Goal: Task Accomplishment & Management: Manage account settings

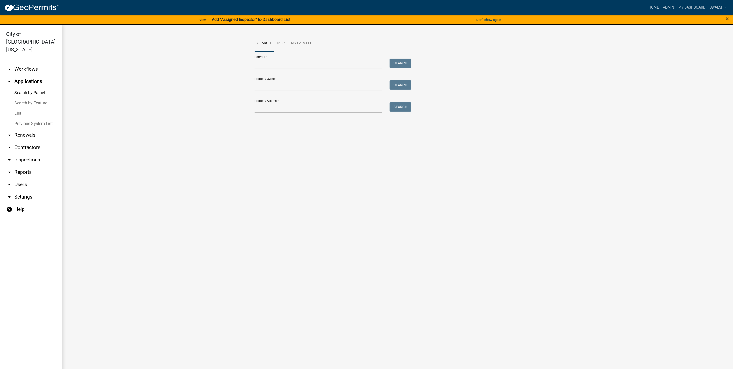
click at [22, 59] on ul "arrow_drop_down Workflows List arrow_drop_up Applications Search by Parcel Sear…" at bounding box center [31, 217] width 62 height 316
click at [23, 63] on link "arrow_drop_down Workflows" at bounding box center [31, 69] width 62 height 12
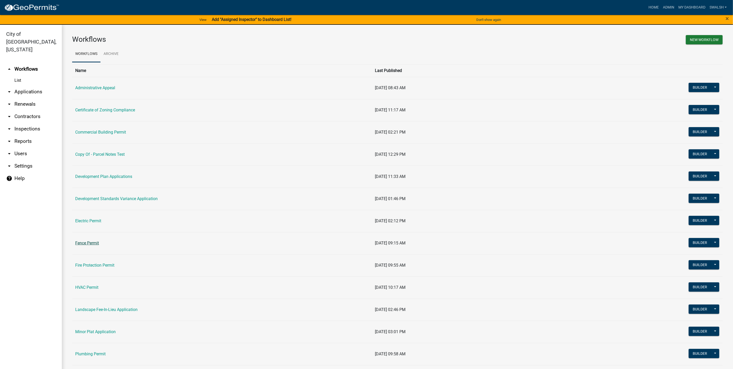
click at [84, 241] on link "Fence Permit" at bounding box center [87, 242] width 24 height 5
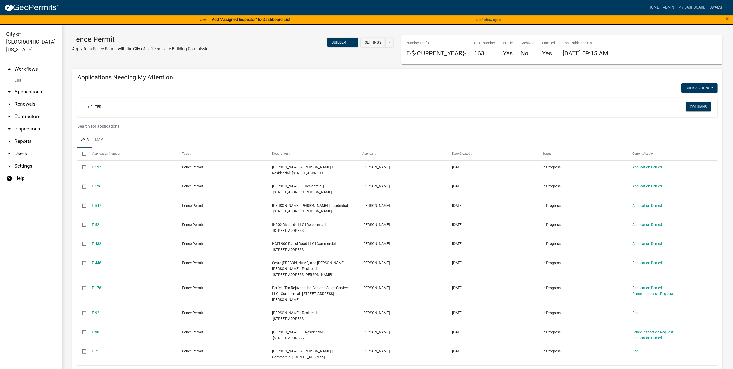
click at [33, 63] on link "arrow_drop_up Workflows" at bounding box center [31, 69] width 62 height 12
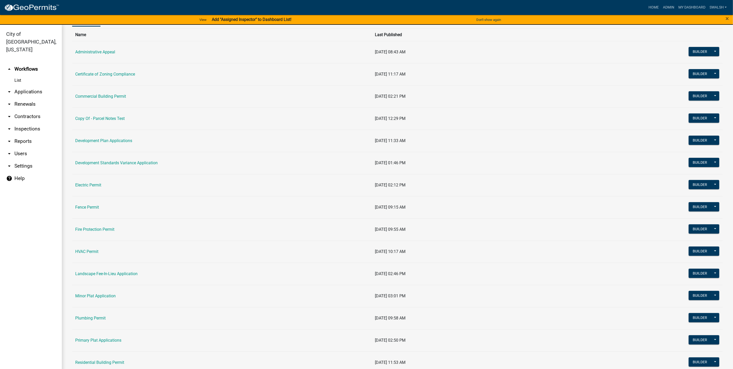
scroll to position [77, 0]
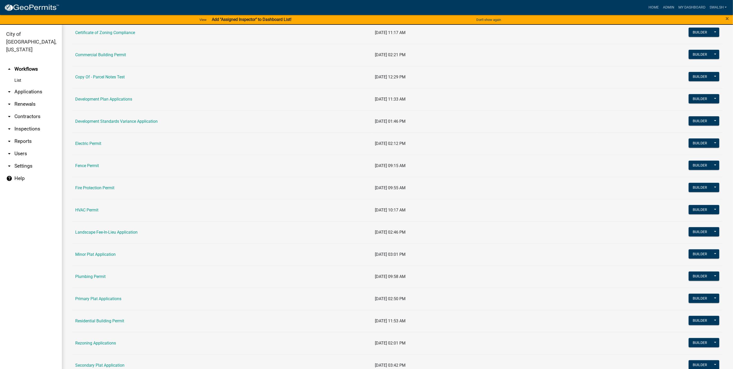
click at [102, 318] on td "Residential Building Permit" at bounding box center [222, 321] width 300 height 22
click at [103, 322] on link "Residential Building Permit" at bounding box center [99, 320] width 49 height 5
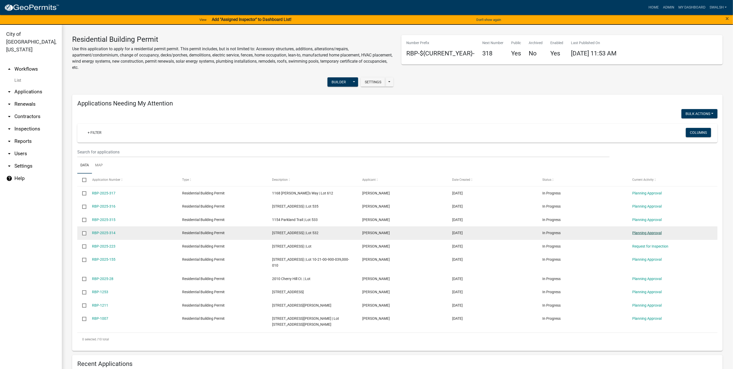
click at [661, 230] on link "Planning Approval" at bounding box center [646, 232] width 29 height 4
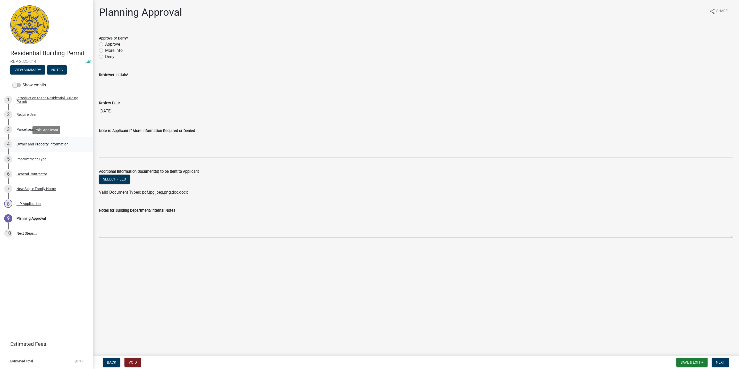
click at [42, 145] on div "Owner and Property Information" at bounding box center [42, 144] width 52 height 4
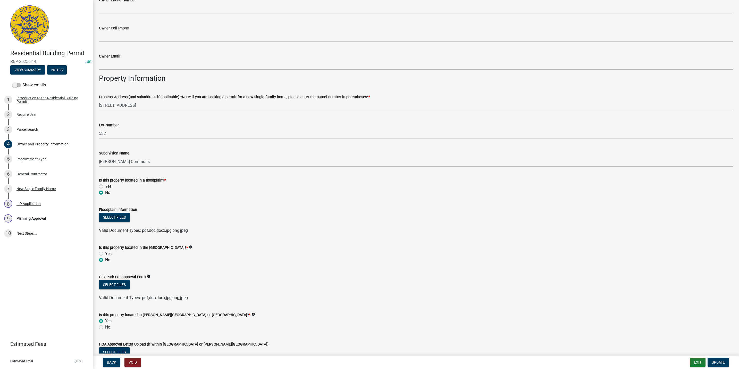
scroll to position [299, 0]
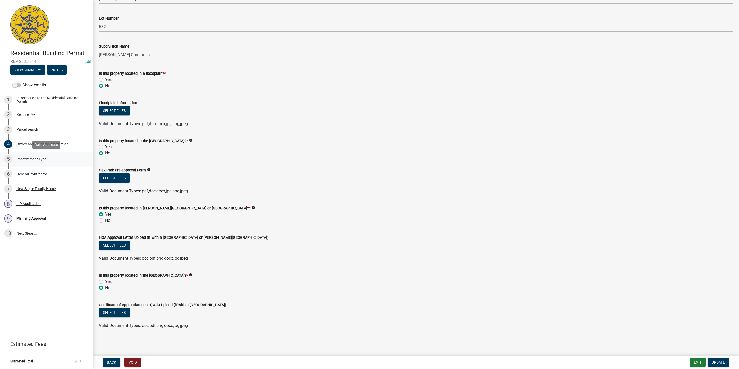
click at [39, 164] on link "5 Improvement Type" at bounding box center [46, 158] width 93 height 15
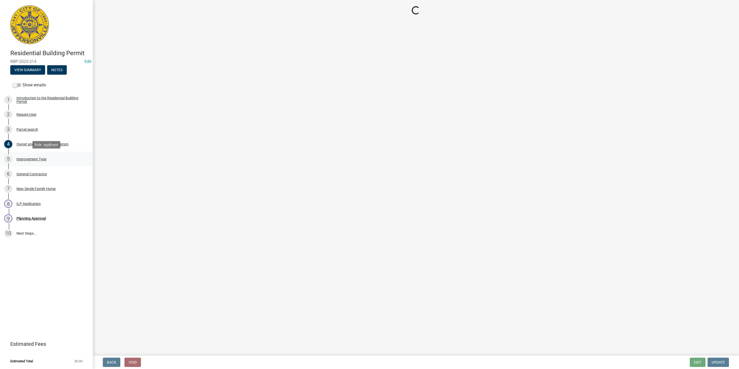
scroll to position [0, 0]
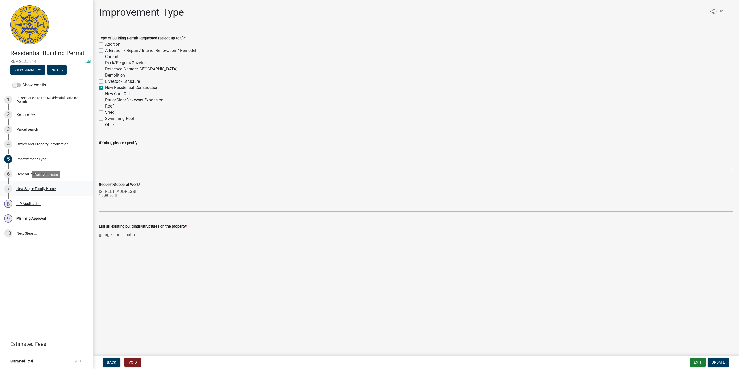
click at [20, 193] on link "7 New Single Family Home" at bounding box center [46, 188] width 93 height 15
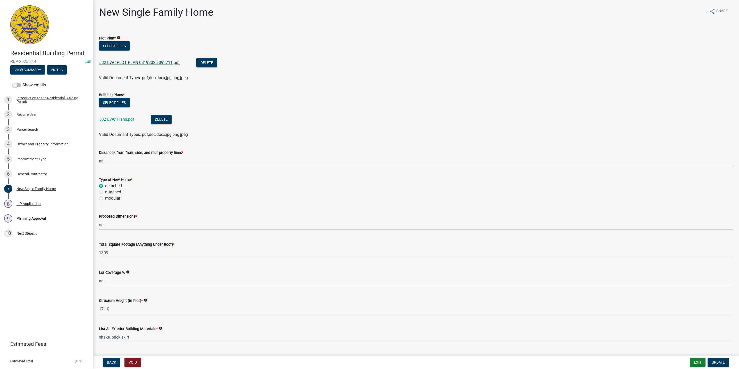
click at [135, 62] on link "532 EWC PLOT PLAN-08192025-092711.pdf" at bounding box center [139, 62] width 81 height 5
click at [47, 156] on div "5 Improvement Type" at bounding box center [44, 159] width 80 height 8
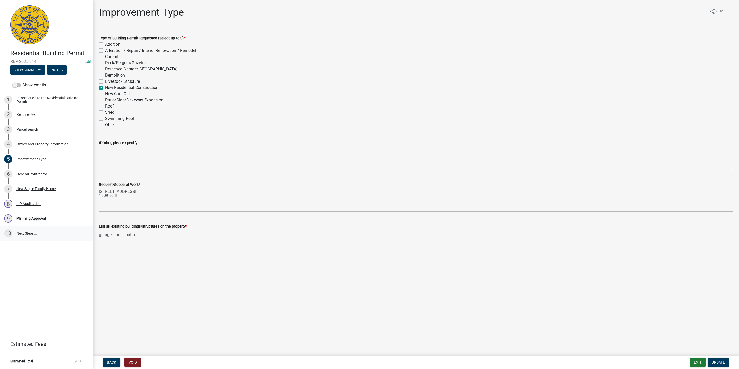
drag, startPoint x: 145, startPoint y: 229, endPoint x: 83, endPoint y: 233, distance: 62.4
click at [83, 233] on div "Residential Building Permit RBP-2025-314 Edit View Summary Notes Show emails 1 …" at bounding box center [369, 184] width 739 height 369
type input "new build - nothing"
click at [714, 357] on form "Exit Update" at bounding box center [709, 361] width 41 height 9
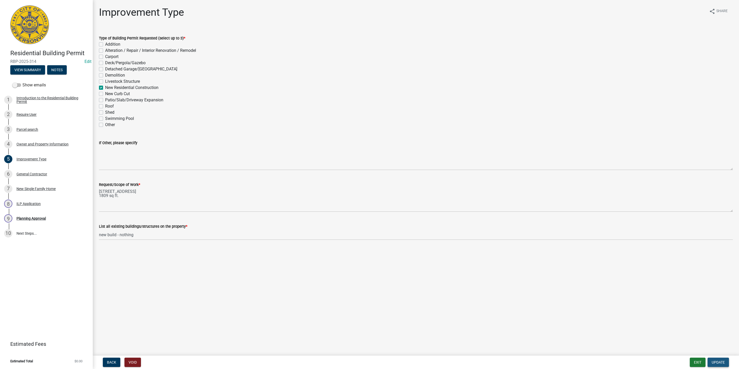
click at [723, 358] on button "Update" at bounding box center [717, 361] width 21 height 9
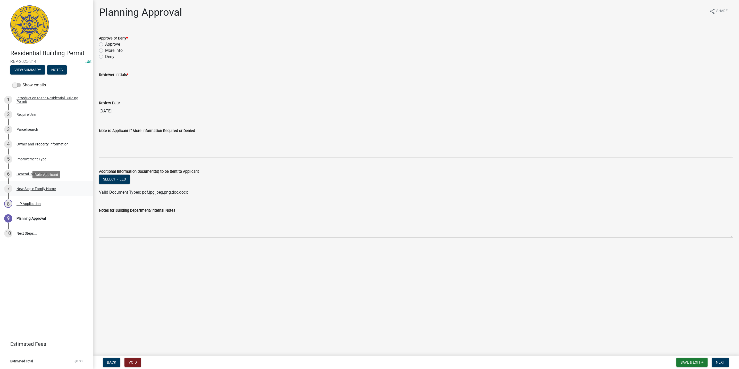
click at [37, 189] on div "New Single Family Home" at bounding box center [35, 189] width 39 height 4
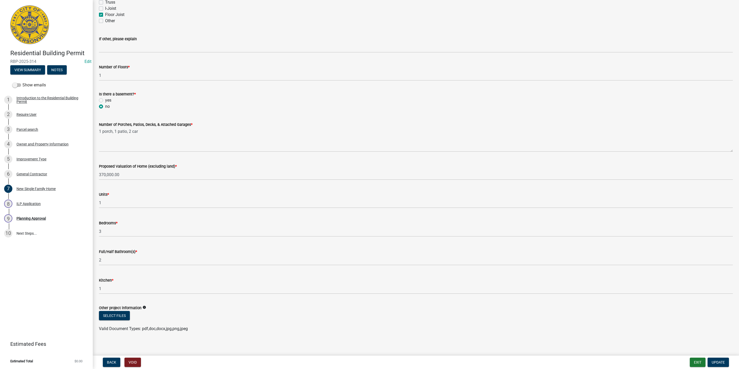
scroll to position [587, 0]
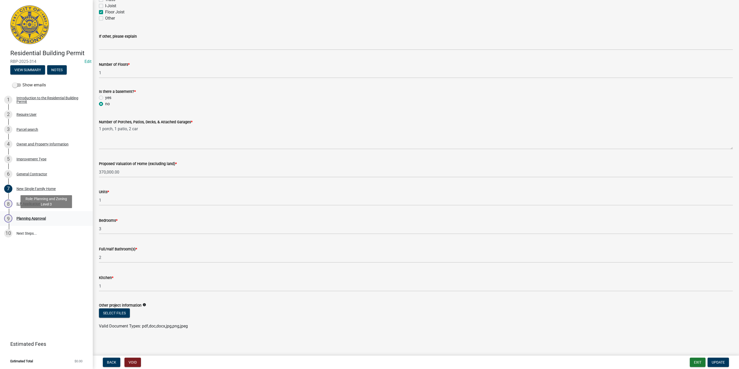
click at [38, 217] on div "Planning Approval" at bounding box center [30, 218] width 29 height 4
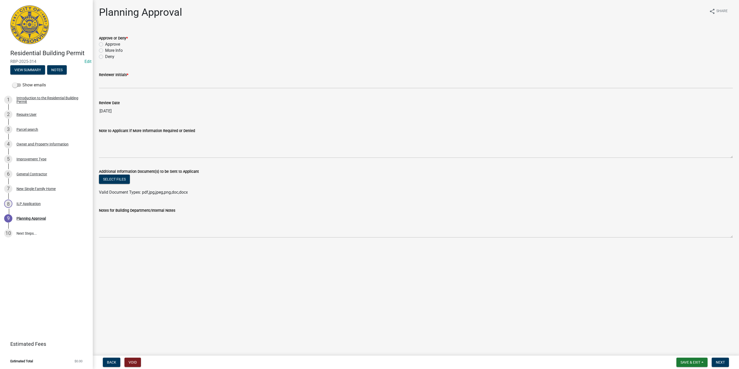
click at [106, 43] on label "Approve" at bounding box center [112, 44] width 15 height 6
click at [106, 43] on input "Approve" at bounding box center [106, 42] width 3 height 3
radio input "true"
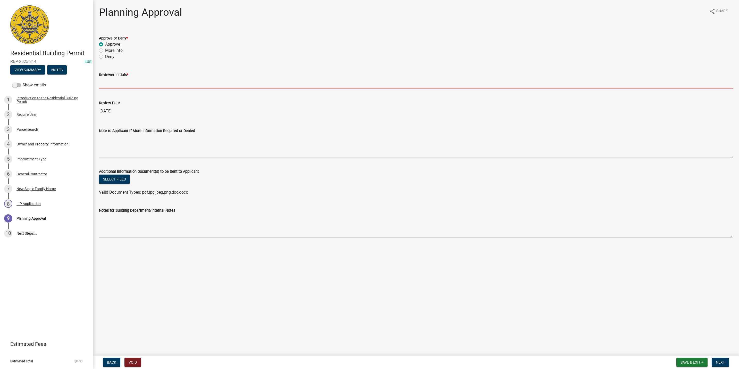
click at [116, 84] on input "Reviewer Initials *" at bounding box center [415, 83] width 633 height 11
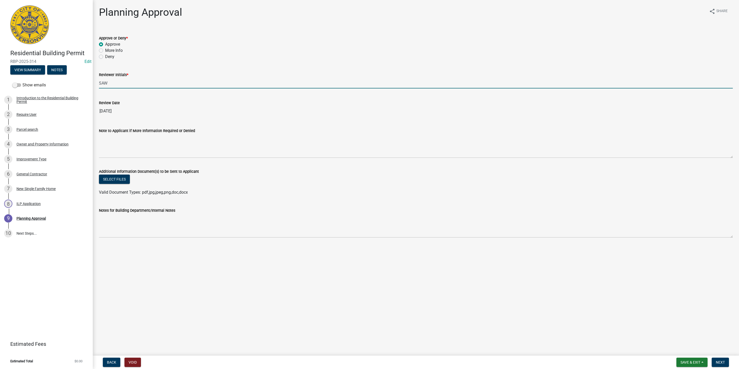
type input "SAW"
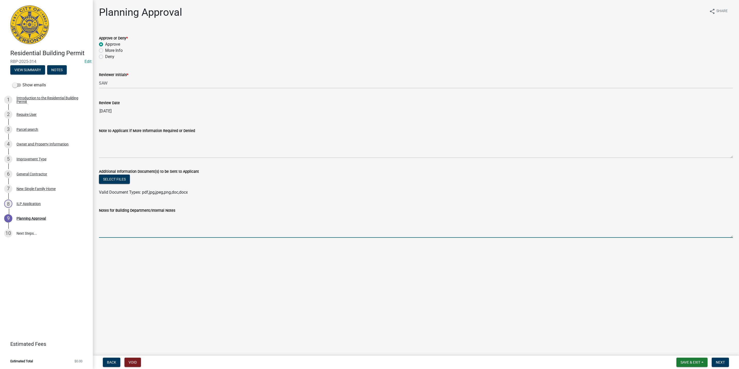
click at [105, 222] on textarea "Notes for Building Department/Internal Notes" at bounding box center [415, 225] width 633 height 24
type textarea "Boulevard Lot, 1 Floor"
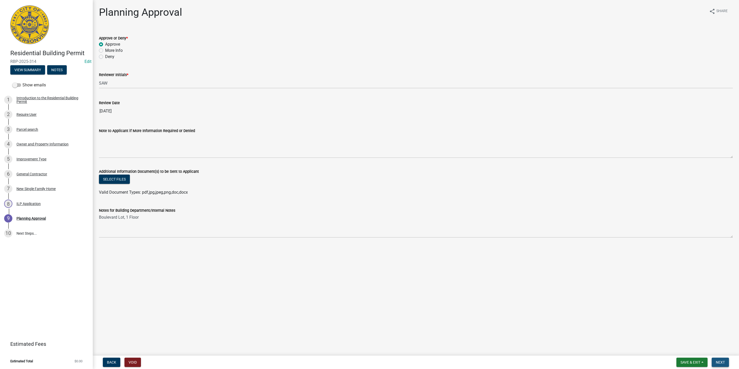
click at [725, 361] on button "Next" at bounding box center [719, 361] width 17 height 9
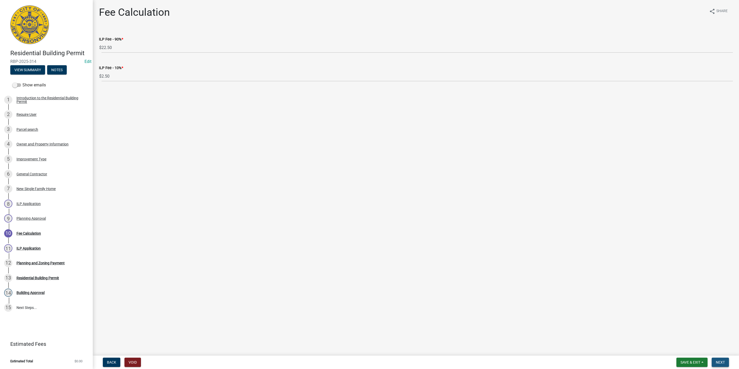
click at [721, 363] on span "Next" at bounding box center [719, 362] width 9 height 4
select select "3: 3"
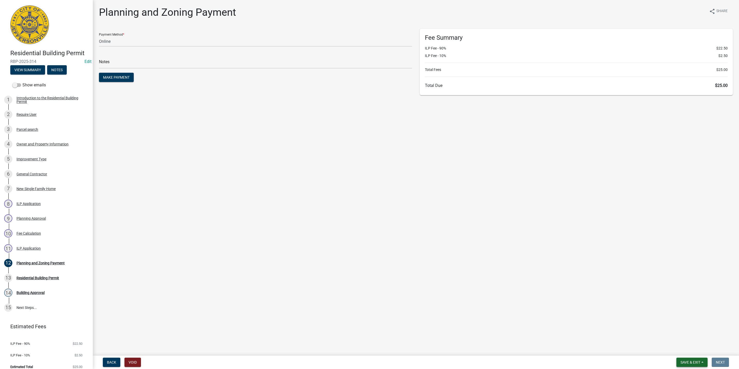
click at [696, 360] on span "Save & Exit" at bounding box center [690, 362] width 20 height 4
click at [695, 349] on button "Save & Exit" at bounding box center [686, 348] width 41 height 12
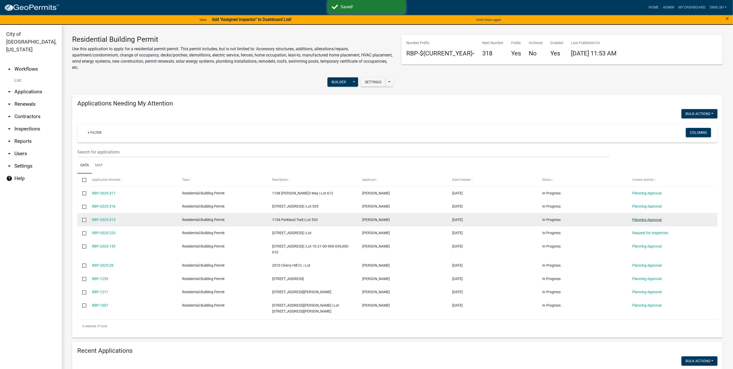
click at [654, 219] on link "Planning Approval" at bounding box center [646, 219] width 29 height 4
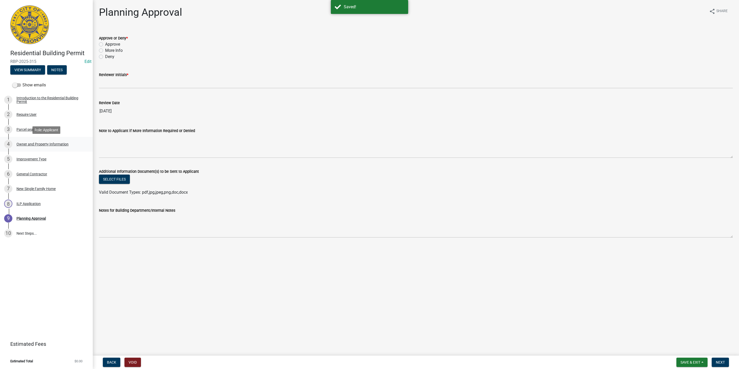
click at [41, 145] on div "Owner and Property Information" at bounding box center [42, 144] width 52 height 4
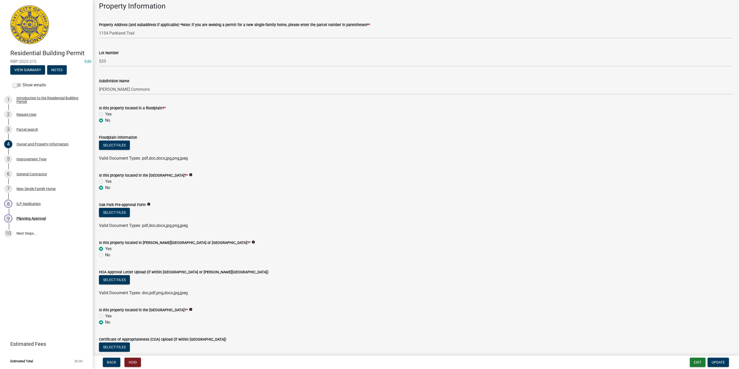
scroll to position [299, 0]
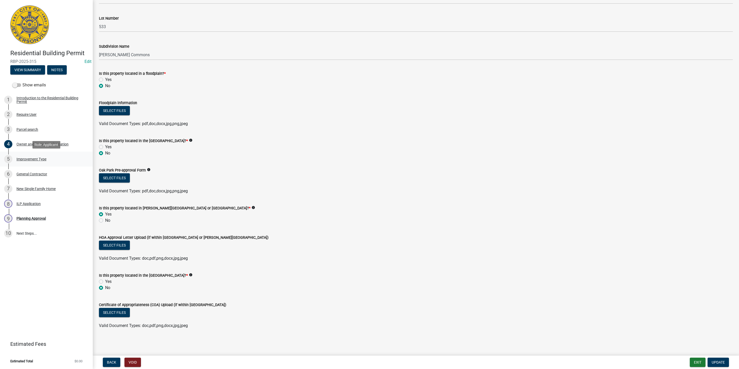
click at [54, 163] on link "5 Improvement Type" at bounding box center [46, 158] width 93 height 15
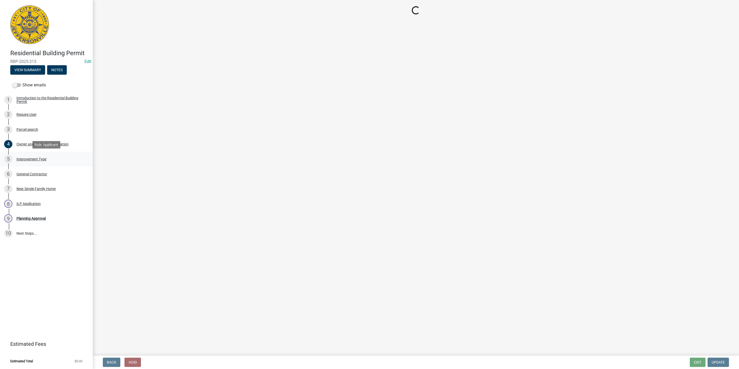
scroll to position [0, 0]
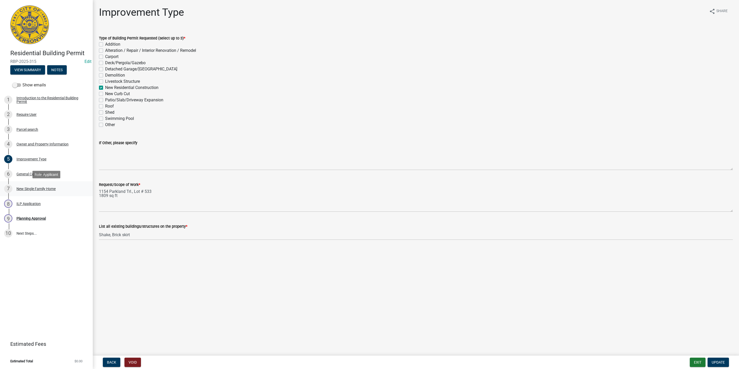
click at [52, 188] on div "New Single Family Home" at bounding box center [35, 189] width 39 height 4
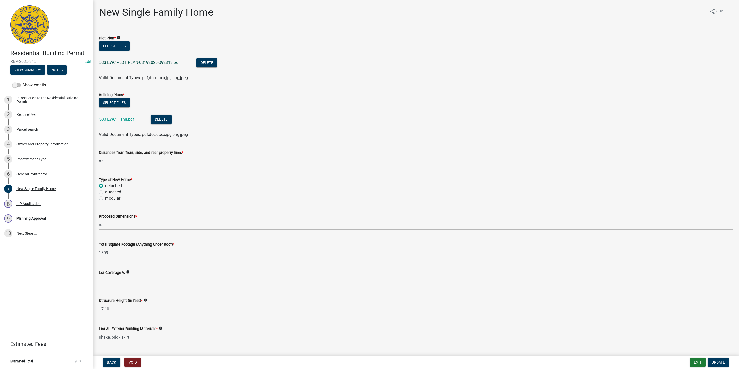
click at [121, 63] on link "533 EWC PLOT PLAN-08192025-092813.pdf" at bounding box center [139, 62] width 81 height 5
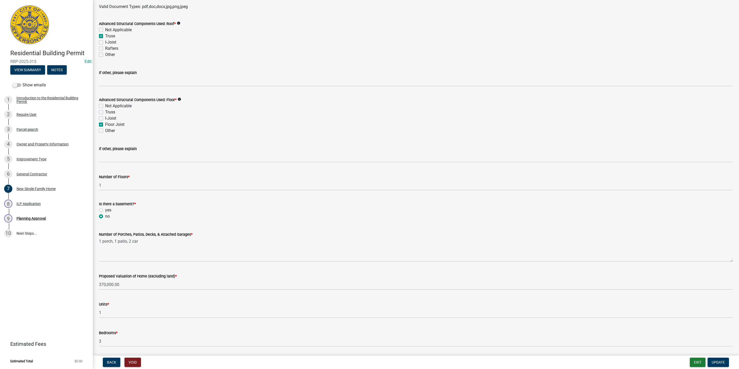
scroll to position [587, 0]
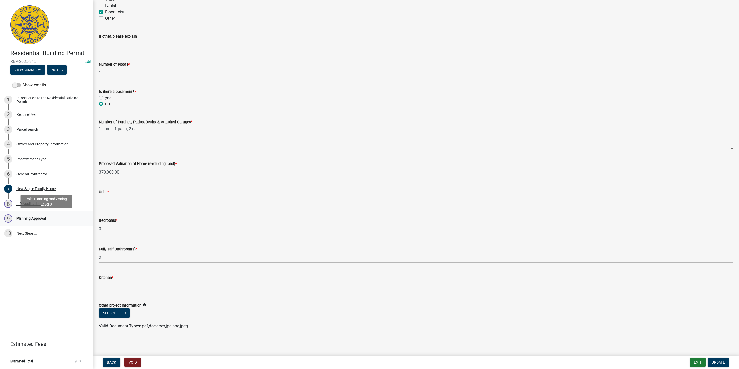
click at [52, 221] on div "9 Planning Approval" at bounding box center [44, 218] width 80 height 8
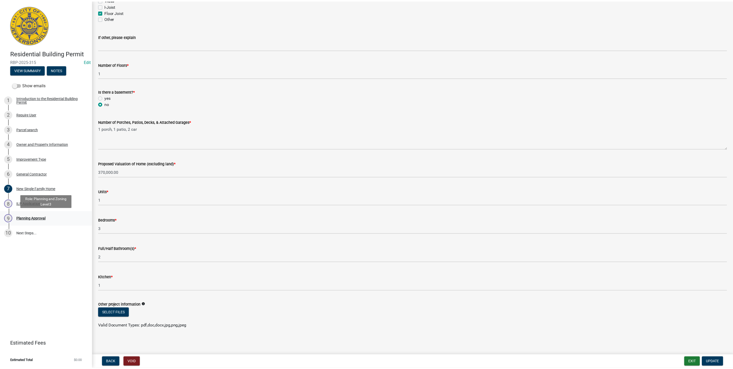
scroll to position [0, 0]
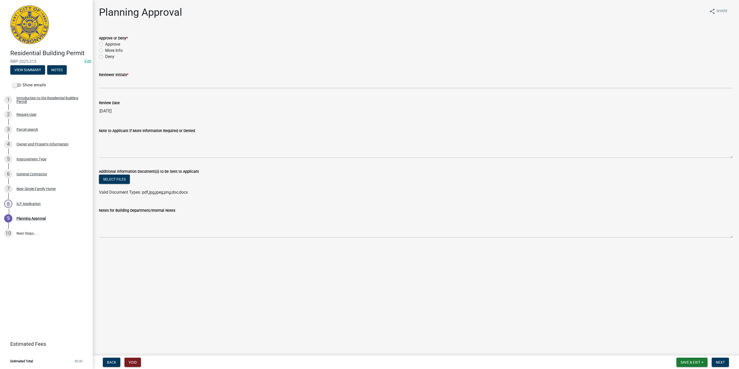
click at [114, 43] on label "Approve" at bounding box center [112, 44] width 15 height 6
click at [108, 43] on input "Approve" at bounding box center [106, 42] width 3 height 3
radio input "true"
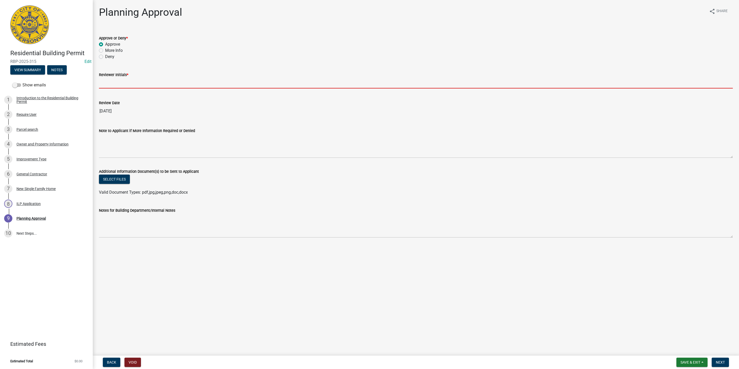
click at [105, 79] on input "Reviewer Initials *" at bounding box center [415, 83] width 633 height 11
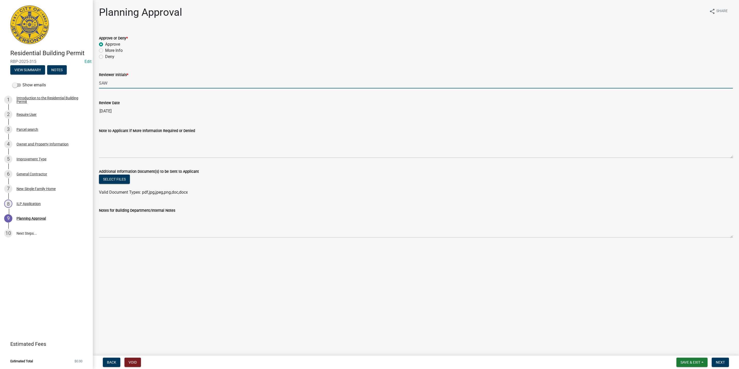
type input "SAW"
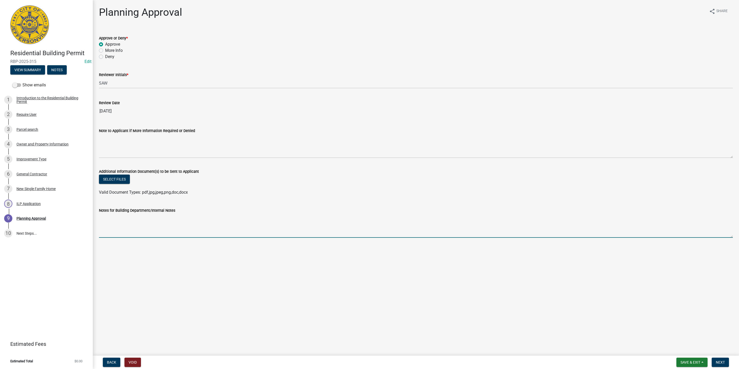
click at [207, 235] on textarea "Notes for Building Department/Internal Notes" at bounding box center [415, 225] width 633 height 24
type textarea "N"
type textarea "Boulevard Lot, 1 floor"
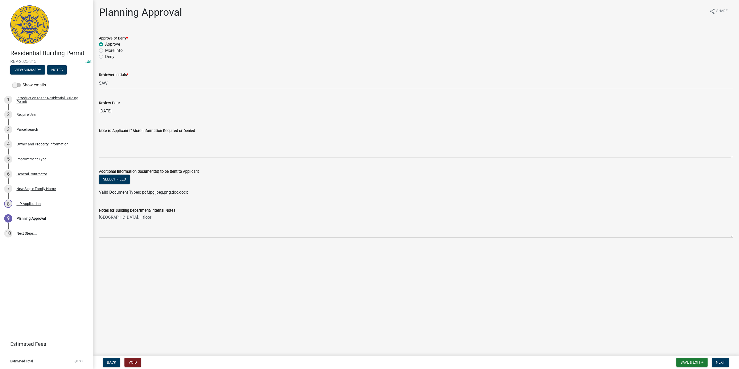
click at [715, 357] on form "Save & Exit Save Save & Exit Next" at bounding box center [702, 361] width 57 height 9
click at [721, 363] on span "Next" at bounding box center [719, 362] width 9 height 4
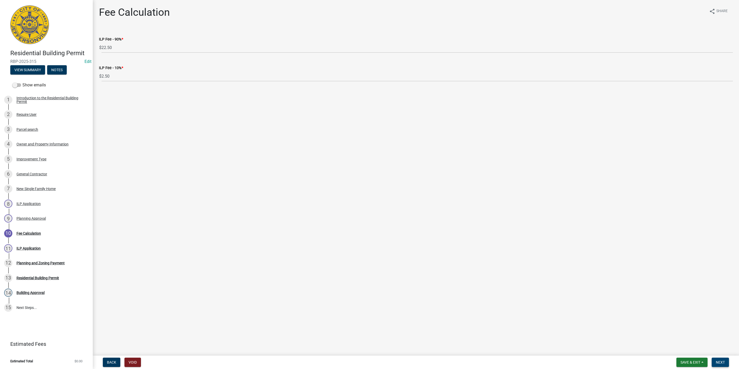
click at [728, 363] on button "Next" at bounding box center [719, 361] width 17 height 9
select select "3: 3"
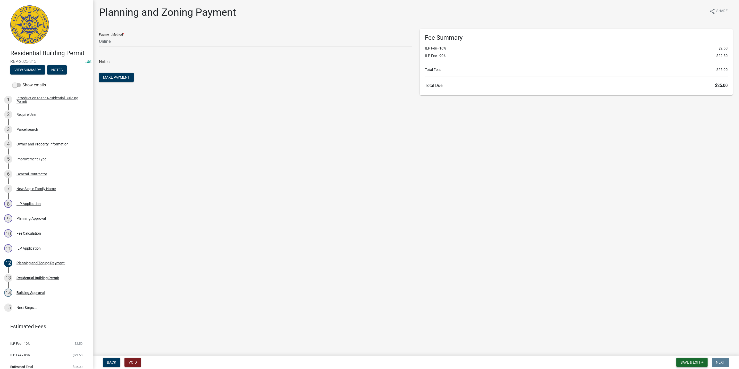
click at [686, 362] on span "Save & Exit" at bounding box center [690, 362] width 20 height 4
click at [687, 350] on button "Save & Exit" at bounding box center [686, 348] width 41 height 12
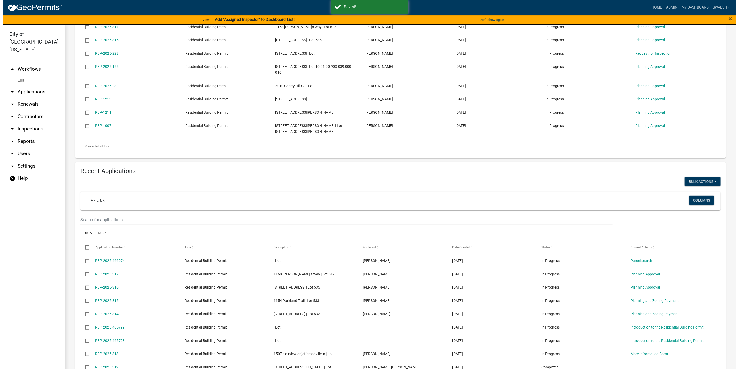
scroll to position [193, 0]
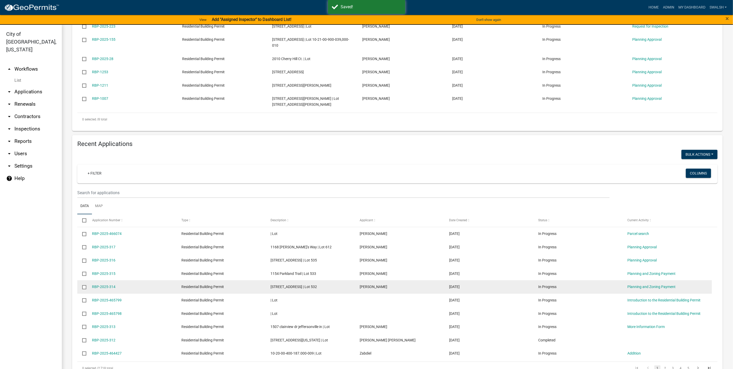
click at [651, 280] on datatable-body-cell "Planning and Zoning Payment" at bounding box center [666, 286] width 89 height 13
click at [651, 284] on link "Planning and Zoning Payment" at bounding box center [651, 286] width 48 height 4
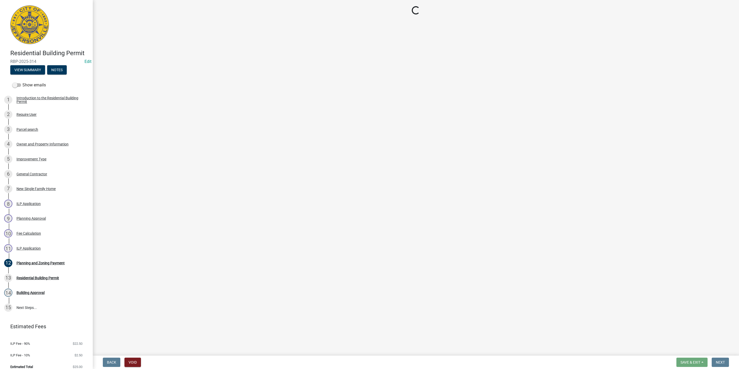
select select "3: 3"
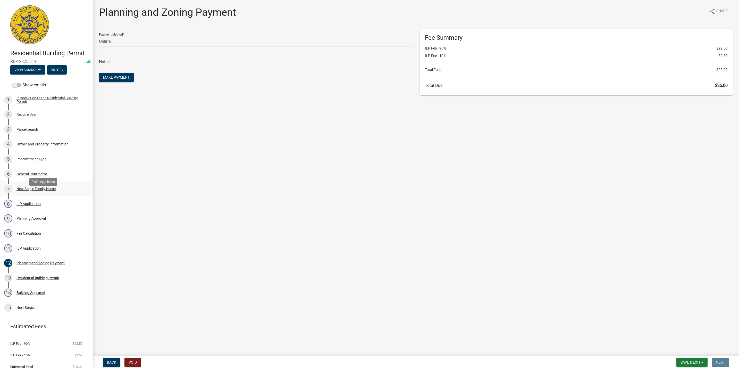
click at [44, 190] on div "New Single Family Home" at bounding box center [35, 189] width 39 height 4
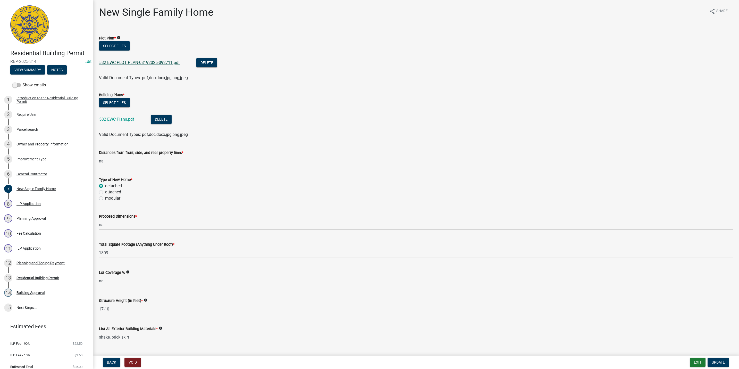
click at [131, 64] on link "532 EWC PLOT PLAN-08192025-092711.pdf" at bounding box center [139, 62] width 81 height 5
click at [696, 358] on button "Exit" at bounding box center [697, 361] width 16 height 9
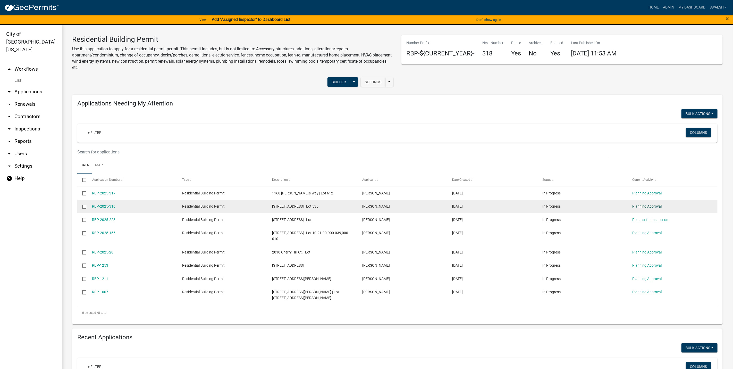
click at [655, 206] on link "Planning Approval" at bounding box center [646, 206] width 29 height 4
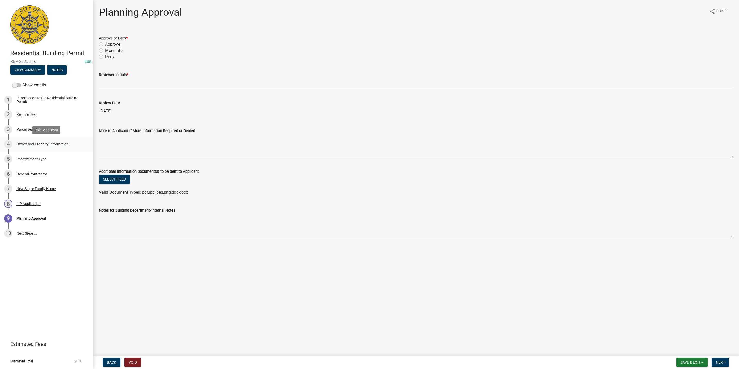
click at [37, 145] on div "Owner and Property Information" at bounding box center [42, 144] width 52 height 4
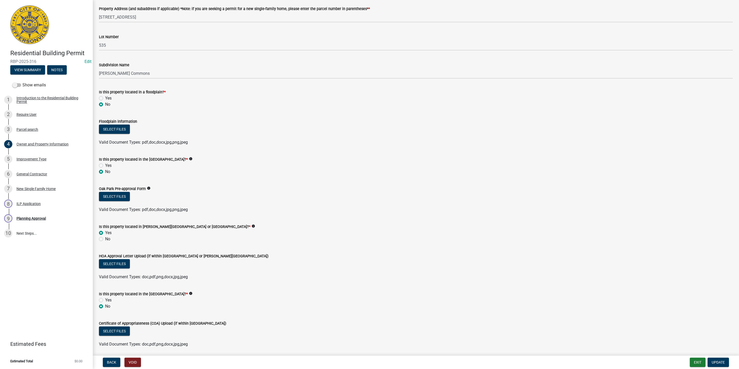
scroll to position [299, 0]
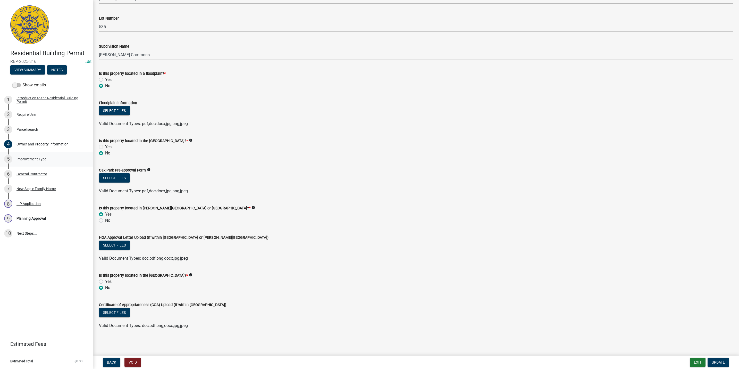
click at [39, 158] on div "Improvement Type" at bounding box center [31, 159] width 30 height 4
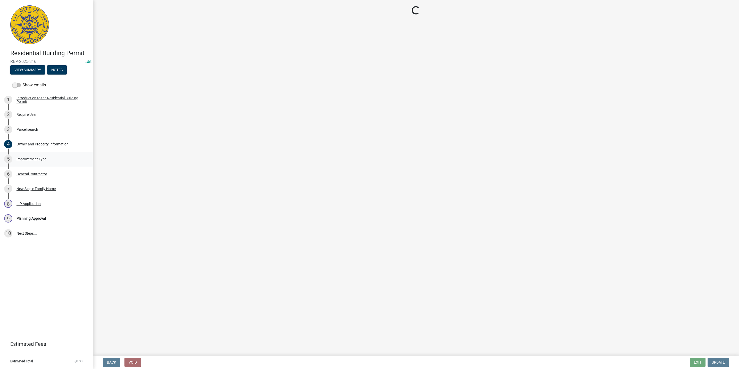
scroll to position [0, 0]
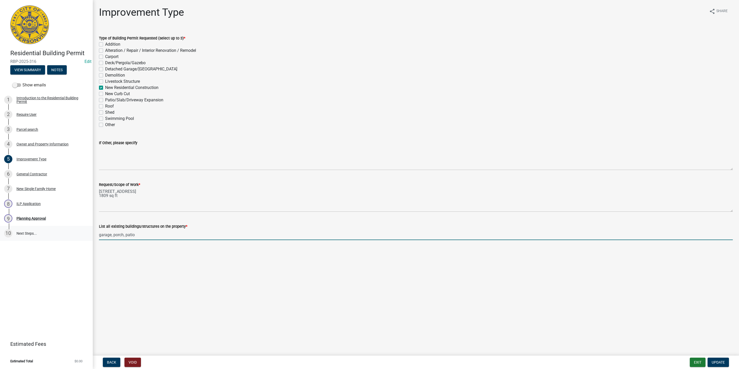
drag, startPoint x: 182, startPoint y: 234, endPoint x: 82, endPoint y: 236, distance: 100.4
click at [82, 236] on div "Residential Building Permit RBP-2025-316 Edit View Summary Notes Show emails 1 …" at bounding box center [369, 184] width 739 height 369
type input "Vacant"
click at [712, 362] on span "Update" at bounding box center [717, 362] width 13 height 4
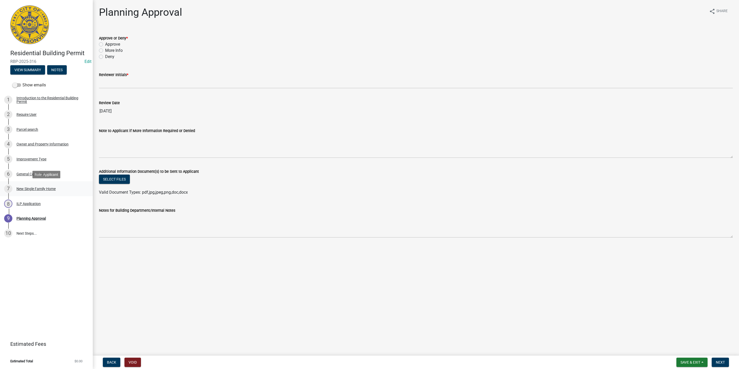
click at [49, 191] on div "7 New Single Family Home" at bounding box center [44, 188] width 80 height 8
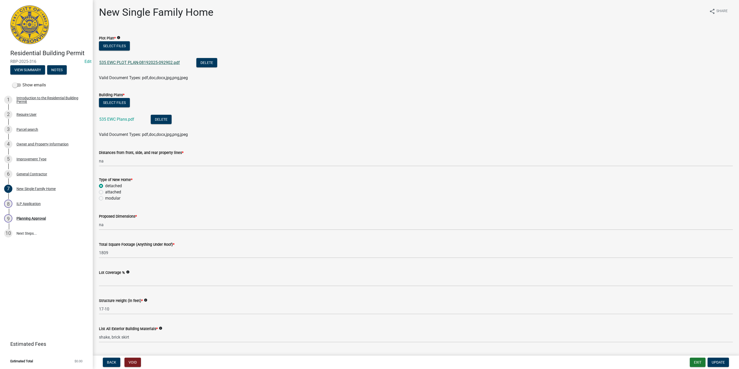
click at [129, 62] on link "535 EWC PLOT PLAN-08192025-092902.pdf" at bounding box center [139, 62] width 81 height 5
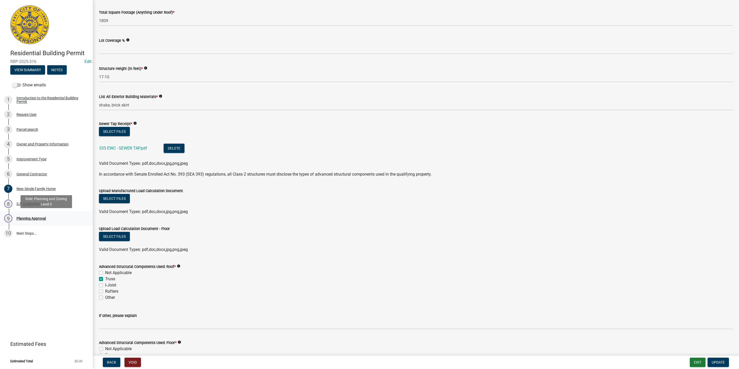
click at [42, 216] on div "Planning Approval" at bounding box center [30, 218] width 29 height 4
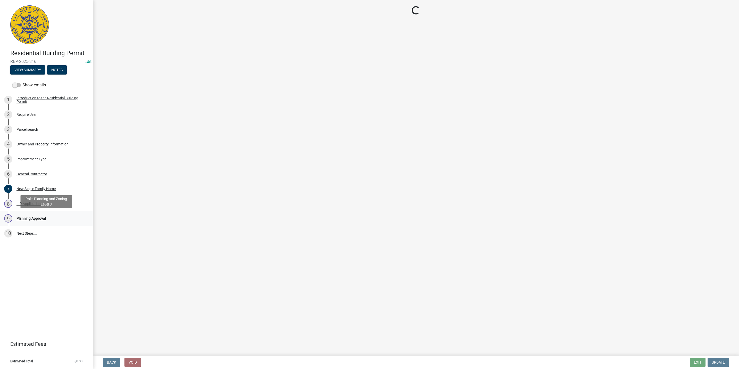
scroll to position [0, 0]
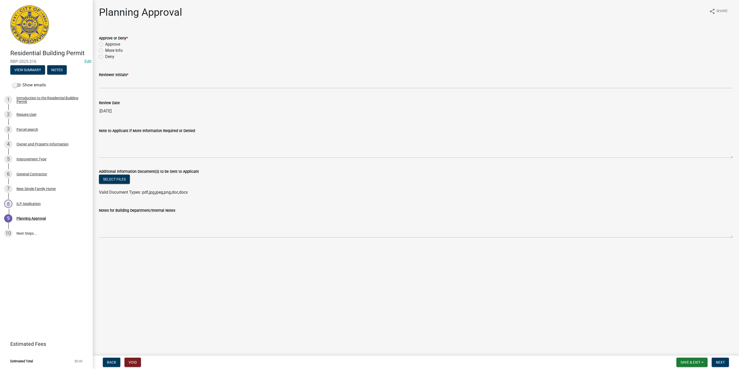
click at [112, 42] on label "Approve" at bounding box center [112, 44] width 15 height 6
click at [108, 42] on input "Approve" at bounding box center [106, 42] width 3 height 3
radio input "true"
click at [130, 88] on wm-data-entity-input "Reviewer Initials *" at bounding box center [415, 78] width 633 height 28
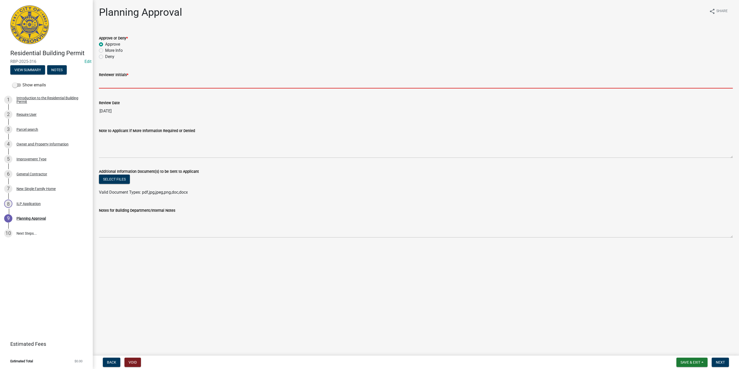
click at [130, 85] on input "Reviewer Initials *" at bounding box center [415, 83] width 633 height 11
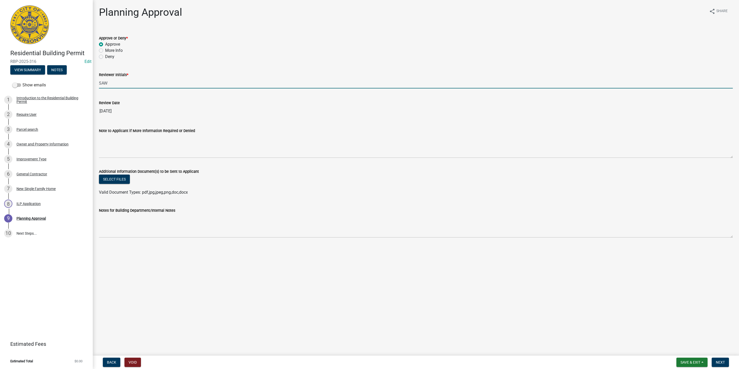
type input "SAW"
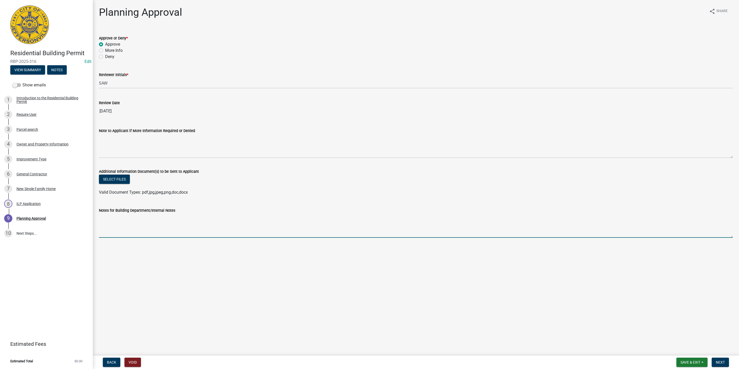
click at [160, 215] on textarea "Notes for Building Department/Internal Notes" at bounding box center [415, 225] width 633 height 24
type textarea "a"
type textarea "O"
type textarea "Boulevard Lot, 1 floor"
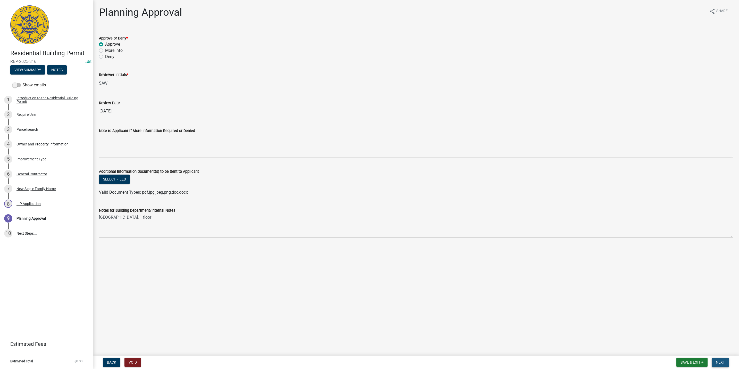
drag, startPoint x: 720, startPoint y: 358, endPoint x: 719, endPoint y: 362, distance: 4.7
click at [719, 362] on button "Next" at bounding box center [719, 361] width 17 height 9
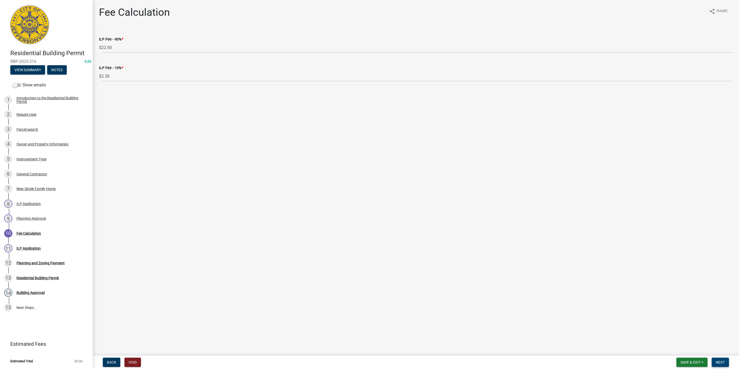
click at [721, 359] on button "Next" at bounding box center [719, 361] width 17 height 9
select select "3: 3"
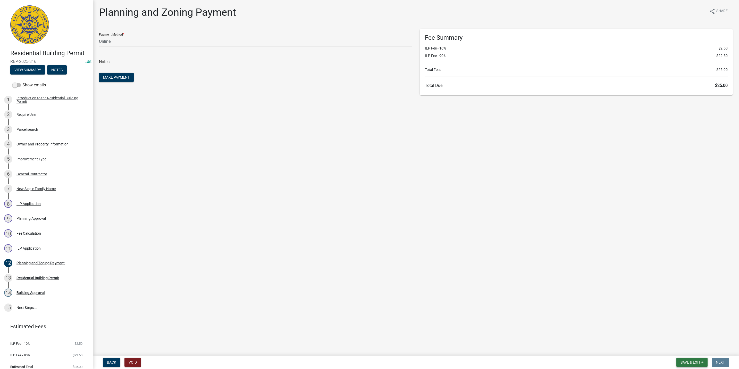
click at [690, 360] on span "Save & Exit" at bounding box center [690, 362] width 20 height 4
click at [686, 351] on button "Save & Exit" at bounding box center [686, 348] width 41 height 12
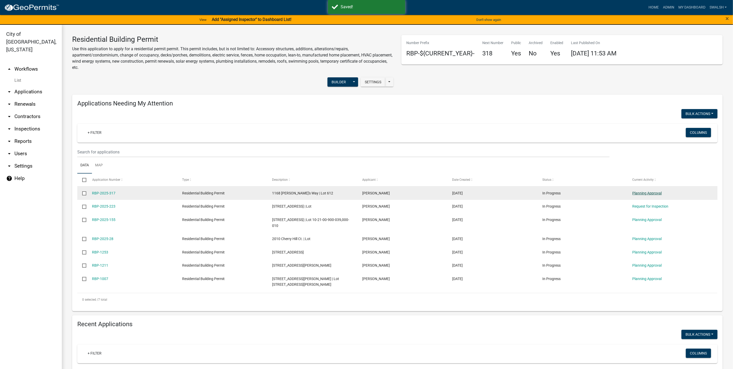
click at [651, 192] on link "Planning Approval" at bounding box center [646, 193] width 29 height 4
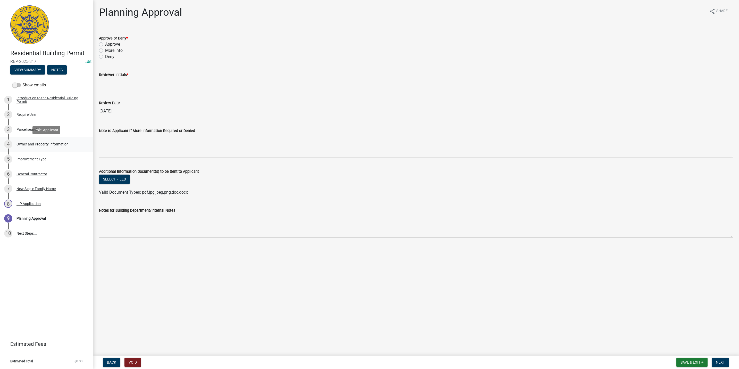
click at [41, 145] on div "Owner and Property Information" at bounding box center [42, 144] width 52 height 4
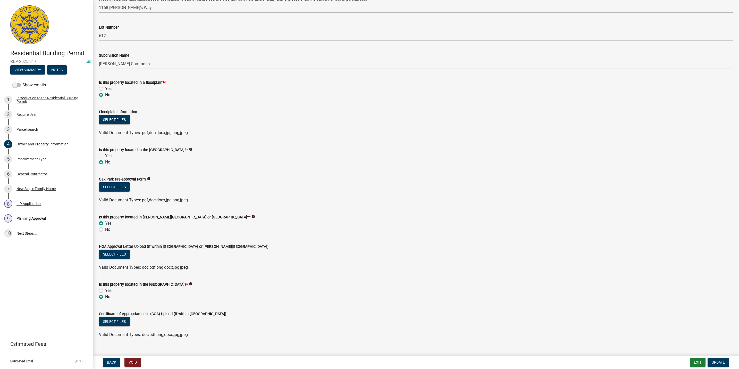
scroll to position [299, 0]
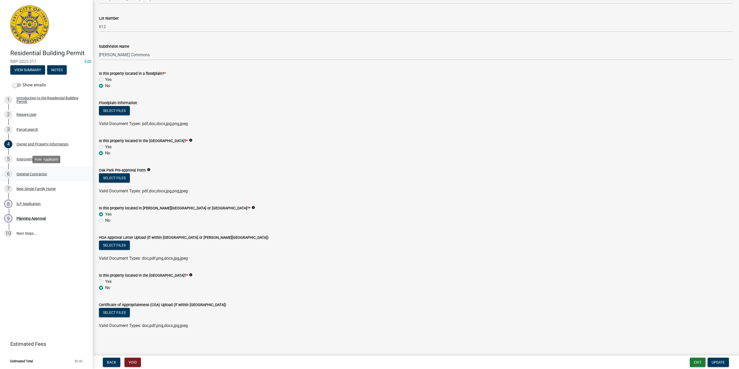
click at [41, 173] on div "General Contractor" at bounding box center [31, 174] width 31 height 4
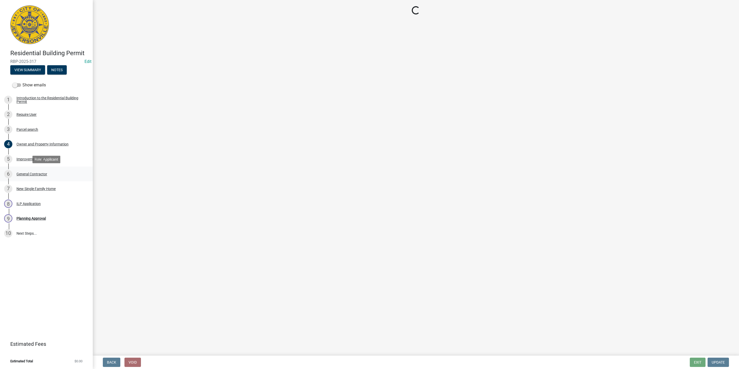
scroll to position [0, 0]
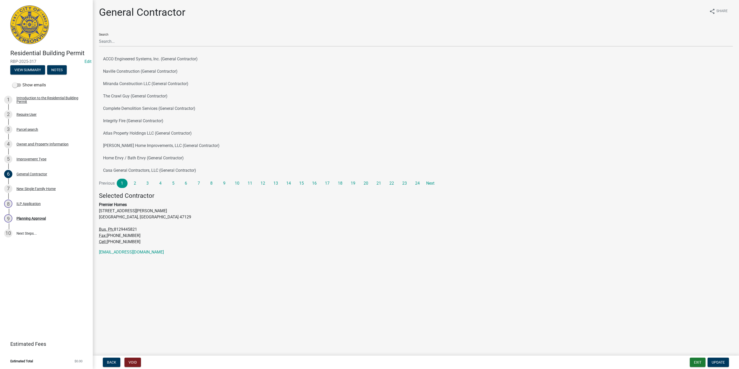
click at [45, 186] on div "7 New Single Family Home" at bounding box center [44, 188] width 80 height 8
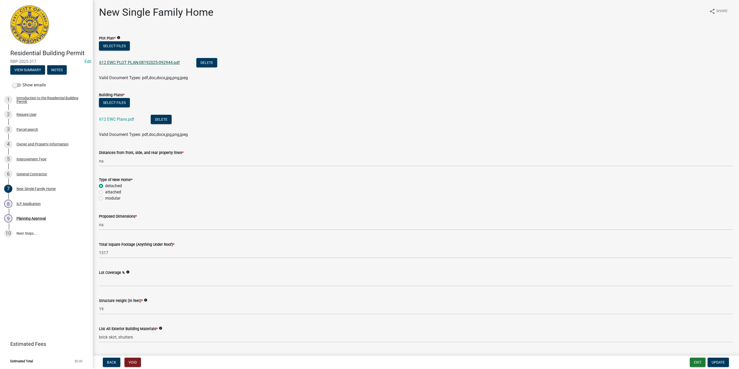
click at [142, 62] on link "612 EWC PLOT PLAN-08192025-092944.pdf" at bounding box center [139, 62] width 81 height 5
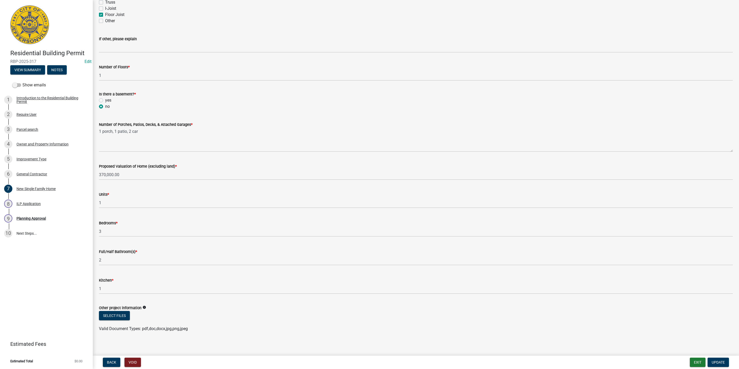
scroll to position [587, 0]
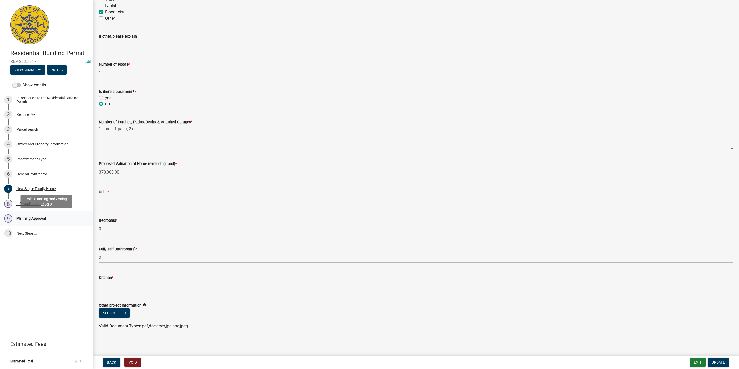
click at [37, 217] on div "Planning Approval" at bounding box center [30, 218] width 29 height 4
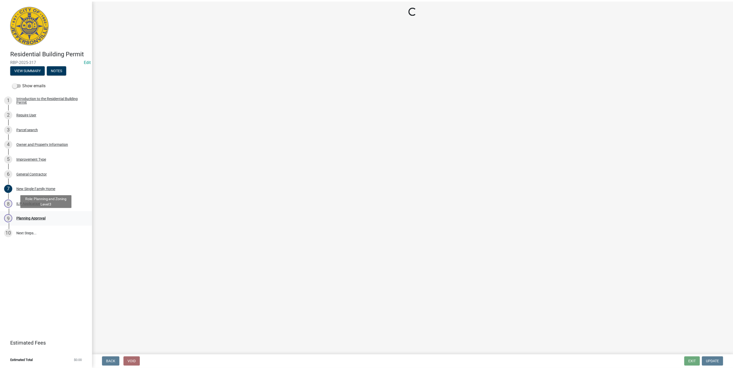
scroll to position [0, 0]
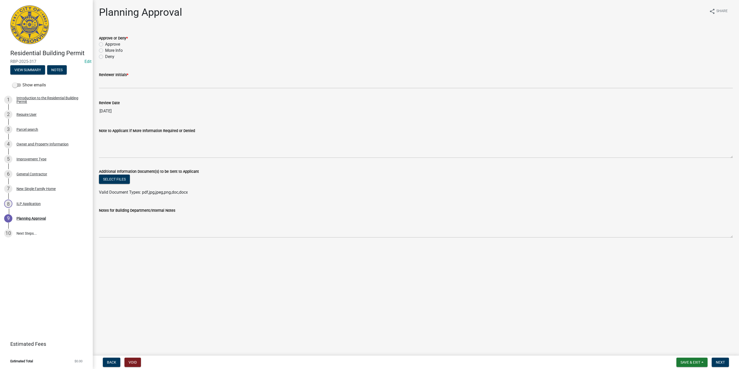
click at [114, 45] on label "Approve" at bounding box center [112, 44] width 15 height 6
click at [108, 45] on input "Approve" at bounding box center [106, 42] width 3 height 3
radio input "true"
click at [111, 76] on div "Reviewer Initials *" at bounding box center [415, 75] width 633 height 6
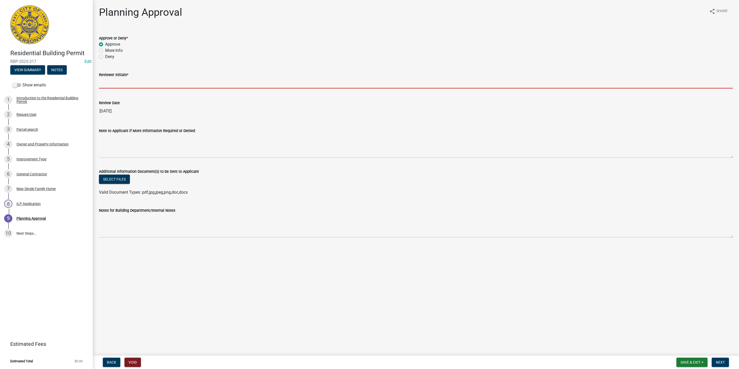
click at [112, 83] on input "Reviewer Initials *" at bounding box center [415, 83] width 633 height 11
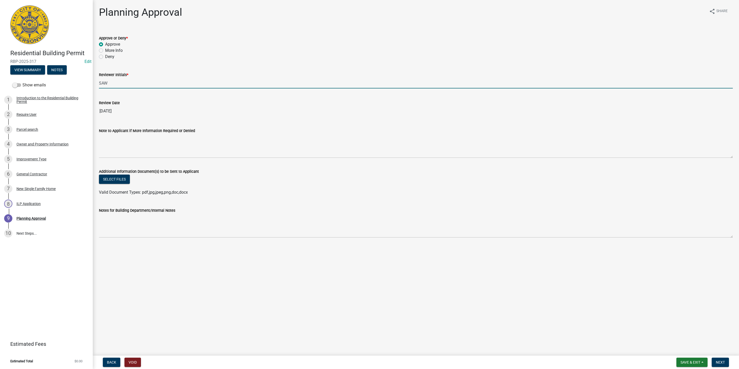
type input "SAW"
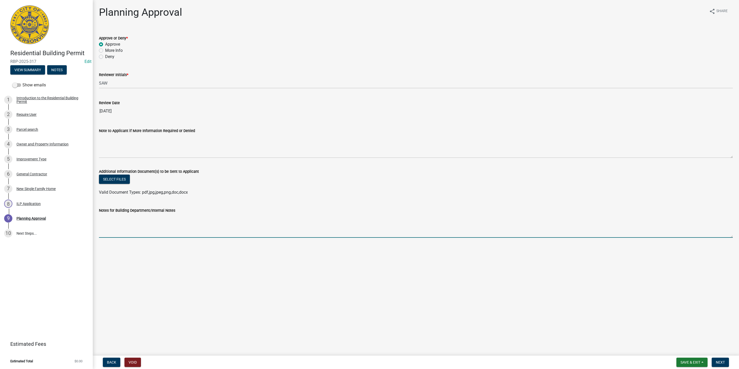
click at [123, 222] on textarea "Notes for Building Department/Internal Notes" at bounding box center [415, 225] width 633 height 24
type textarea "Traditional Lot, 1 floor"
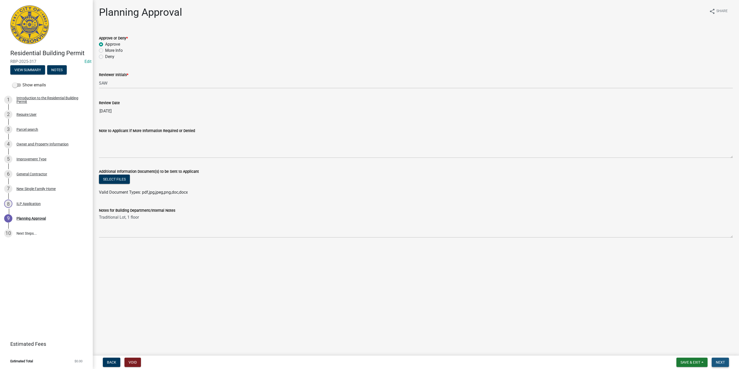
click at [720, 365] on button "Next" at bounding box center [719, 361] width 17 height 9
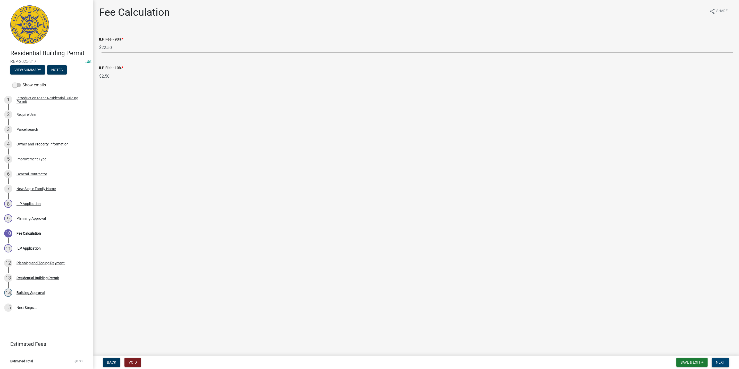
click at [717, 361] on span "Next" at bounding box center [719, 362] width 9 height 4
select select "3: 3"
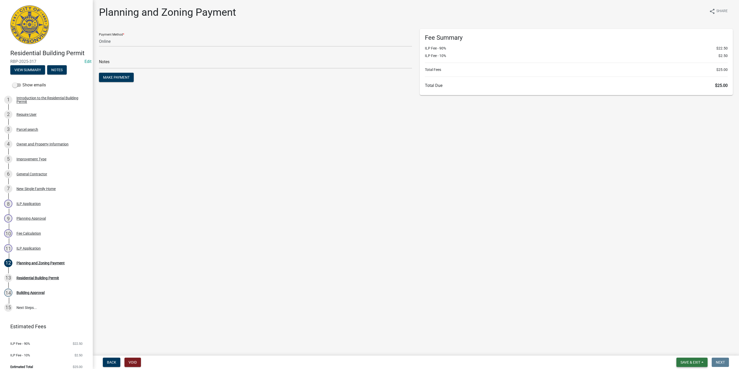
click at [689, 361] on span "Save & Exit" at bounding box center [690, 362] width 20 height 4
click at [687, 345] on button "Save & Exit" at bounding box center [686, 348] width 41 height 12
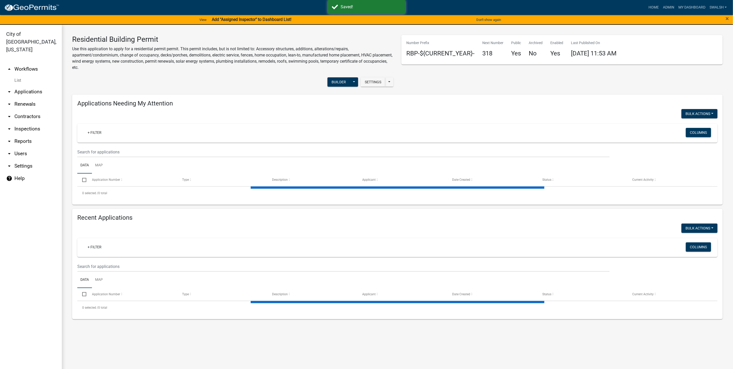
click at [31, 63] on link "arrow_drop_up Workflows" at bounding box center [31, 69] width 62 height 12
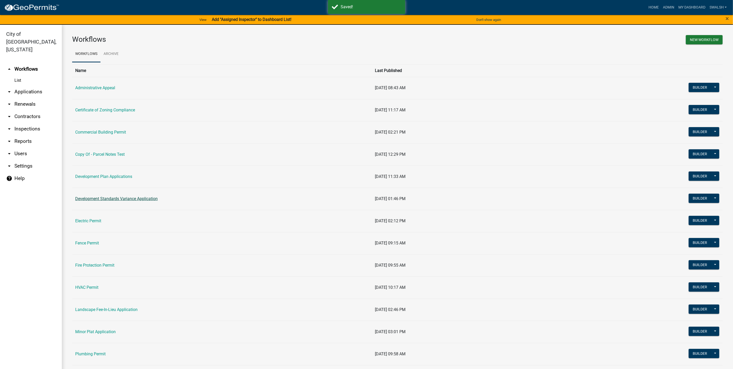
click at [106, 199] on link "Development Standards Variance Application" at bounding box center [116, 198] width 82 height 5
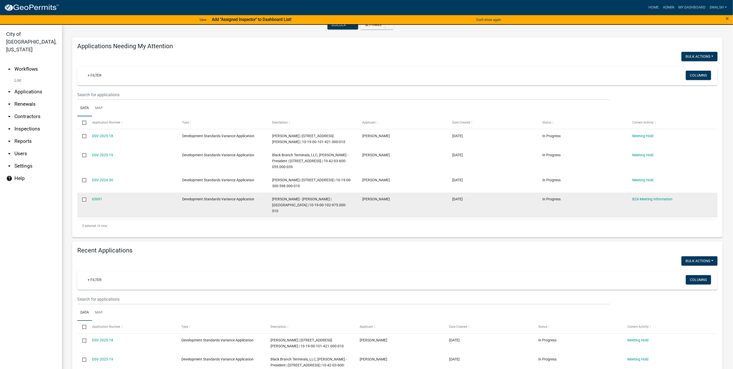
drag, startPoint x: 375, startPoint y: 237, endPoint x: 375, endPoint y: 240, distance: 3.1
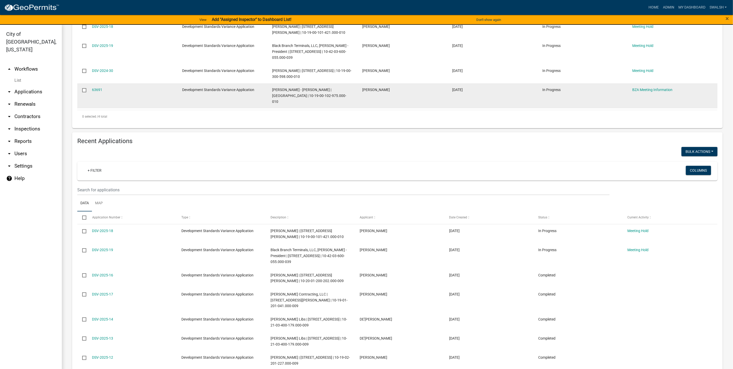
scroll to position [155, 0]
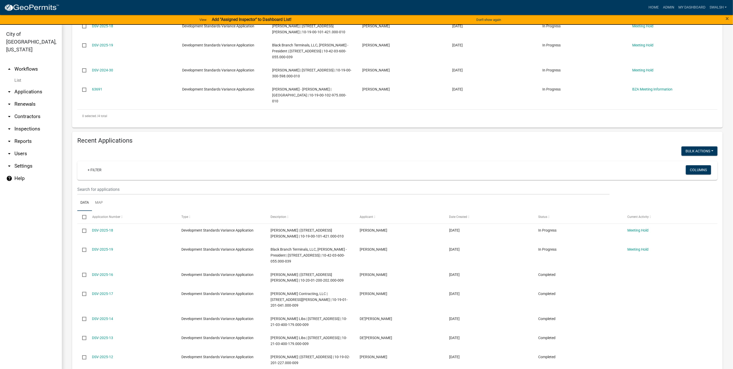
drag, startPoint x: 375, startPoint y: 240, endPoint x: 260, endPoint y: 162, distance: 139.7
click at [260, 165] on div "+ Filter" at bounding box center [292, 170] width 424 height 11
click at [214, 187] on input "text" at bounding box center [343, 189] width 532 height 11
type input "4775"
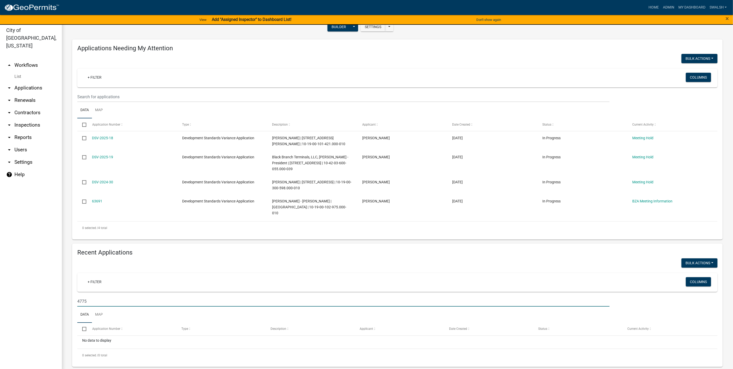
scroll to position [6, 0]
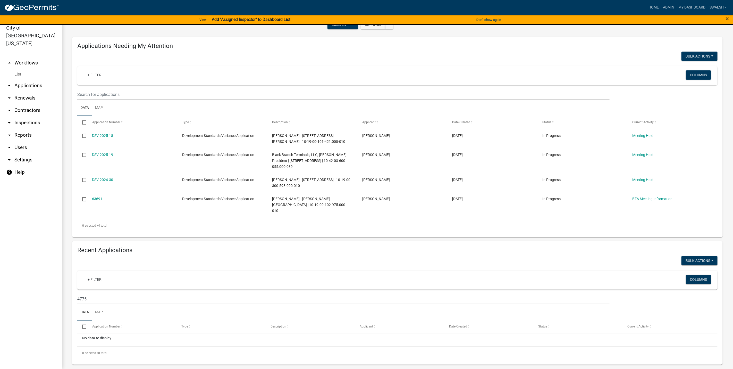
drag, startPoint x: 129, startPoint y: 287, endPoint x: 124, endPoint y: 287, distance: 5.4
click at [127, 287] on wm-filter-builder "+ Filter Columns 4775" at bounding box center [397, 286] width 640 height 33
drag, startPoint x: 110, startPoint y: 292, endPoint x: 35, endPoint y: 283, distance: 75.5
click at [35, 283] on div "City of Jeffersonville, Indiana arrow_drop_up Workflows List arrow_drop_down Ap…" at bounding box center [366, 194] width 733 height 350
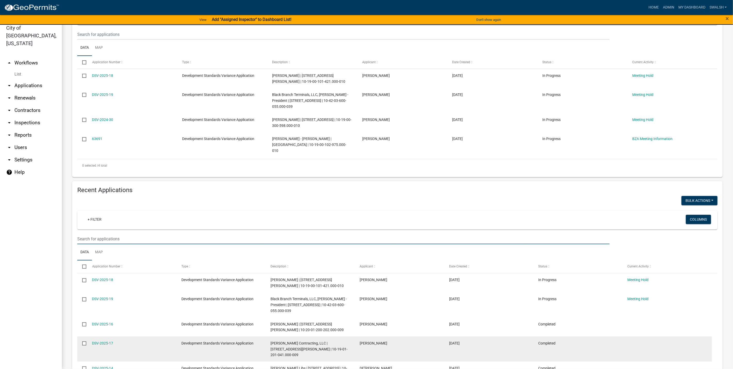
scroll to position [155, 0]
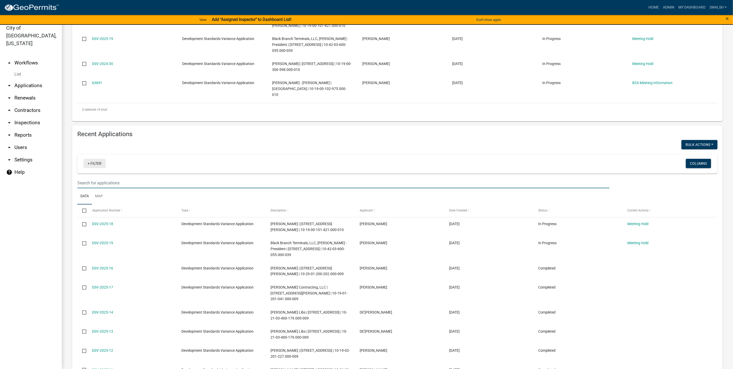
click at [95, 159] on link "+ Filter" at bounding box center [94, 163] width 22 height 9
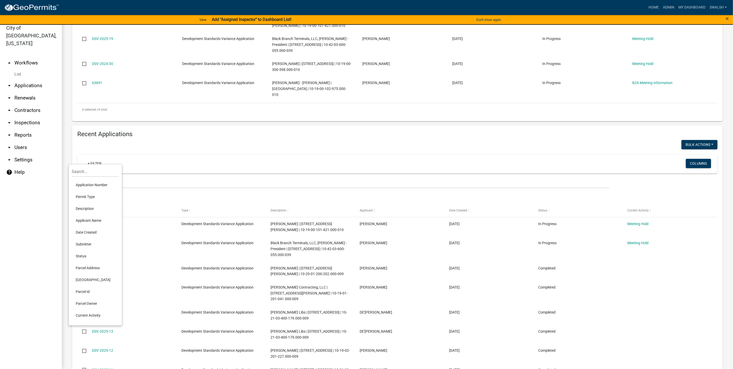
click at [90, 312] on li "Current Activity" at bounding box center [95, 315] width 47 height 12
click at [106, 183] on input "text" at bounding box center [101, 181] width 47 height 11
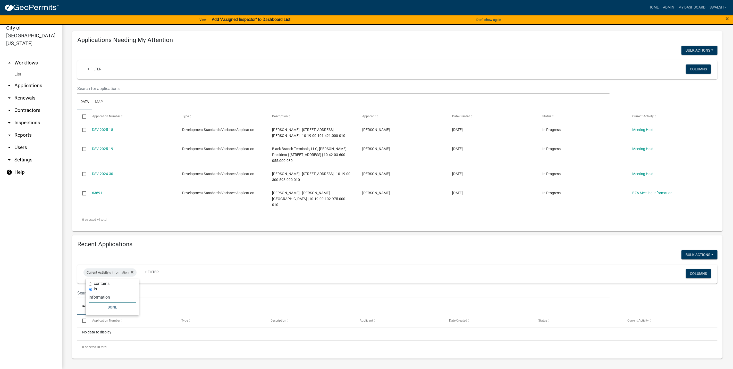
scroll to position [39, 0]
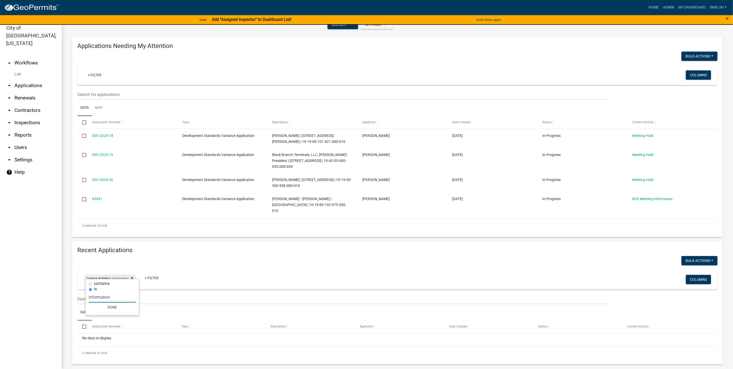
drag, startPoint x: 115, startPoint y: 298, endPoint x: 54, endPoint y: 298, distance: 61.8
click at [54, 298] on body "Internet Explorer does NOT work with GeoPermits. Get a new browser for more sec…" at bounding box center [366, 178] width 733 height 369
drag, startPoint x: 124, startPoint y: 298, endPoint x: 87, endPoint y: 294, distance: 37.5
click at [87, 294] on div "contains is information Done" at bounding box center [112, 297] width 53 height 36
drag, startPoint x: 98, startPoint y: 297, endPoint x: 44, endPoint y: 297, distance: 54.9
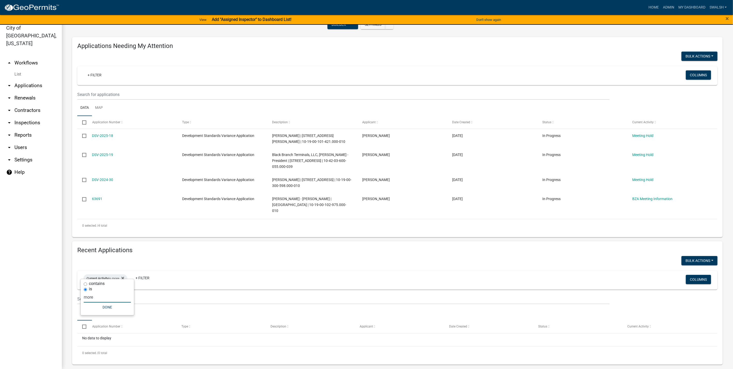
click at [44, 297] on body "Internet Explorer does NOT work with GeoPermits. Get a new browser for more sec…" at bounding box center [366, 178] width 733 height 369
drag, startPoint x: 106, startPoint y: 293, endPoint x: 81, endPoint y: 294, distance: 25.5
click at [81, 294] on div "contains is more Done" at bounding box center [107, 297] width 53 height 36
type input "request"
click at [128, 276] on icon at bounding box center [126, 278] width 3 height 4
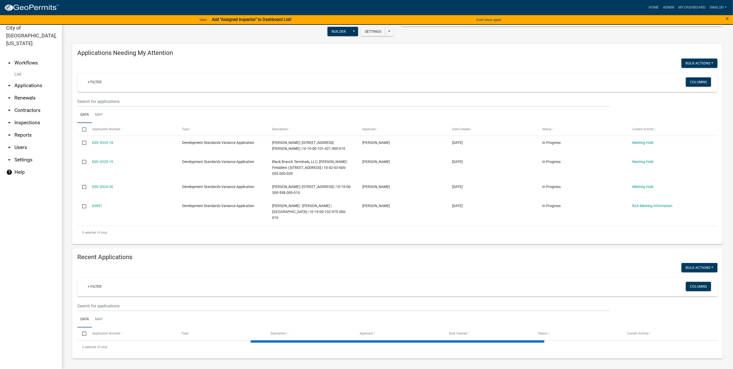
scroll to position [155, 0]
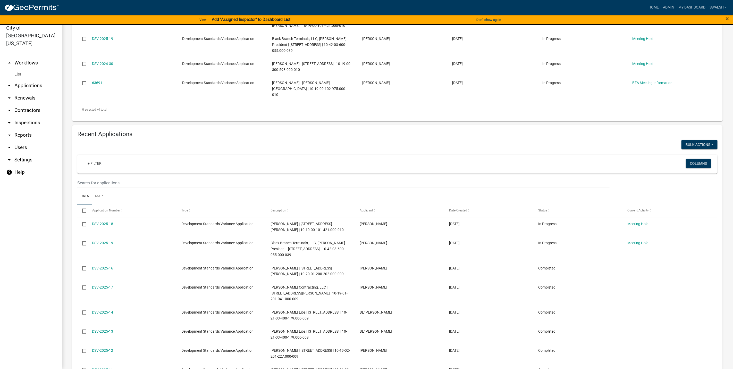
click at [34, 57] on link "arrow_drop_up Workflows" at bounding box center [31, 63] width 62 height 12
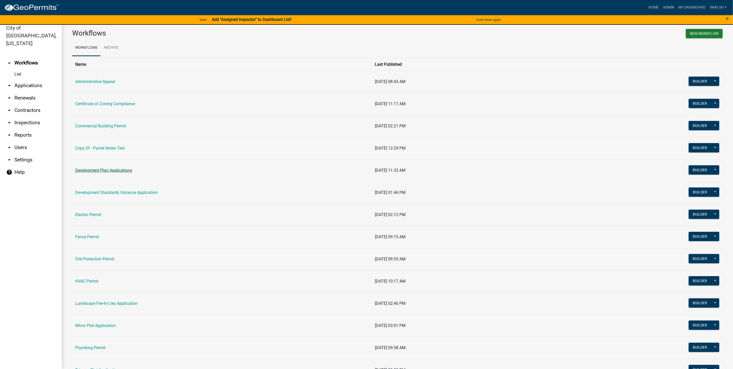
click at [92, 170] on link "Development Plan Applications" at bounding box center [103, 170] width 57 height 5
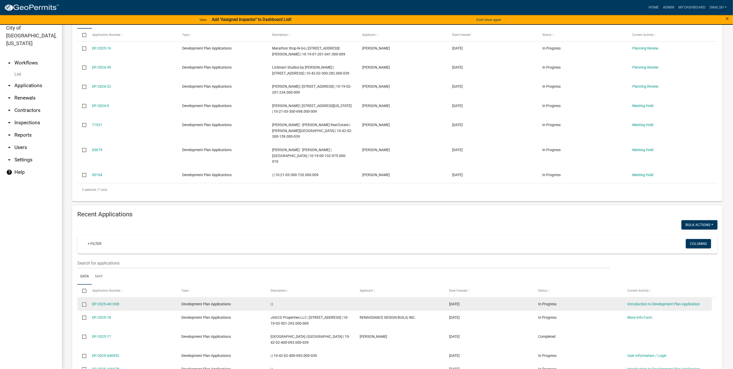
scroll to position [155, 0]
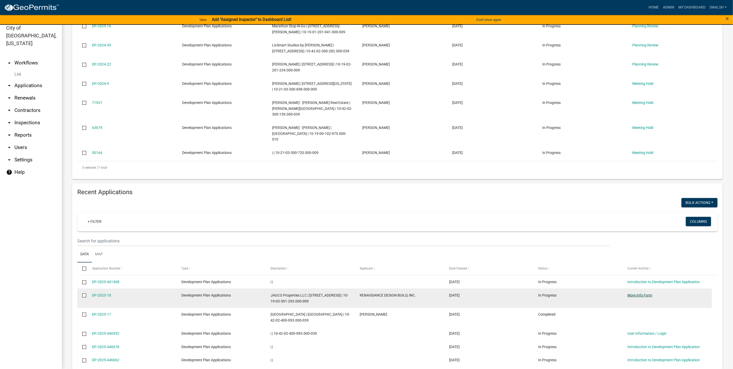
click at [643, 293] on link "More Info Form" at bounding box center [639, 295] width 25 height 4
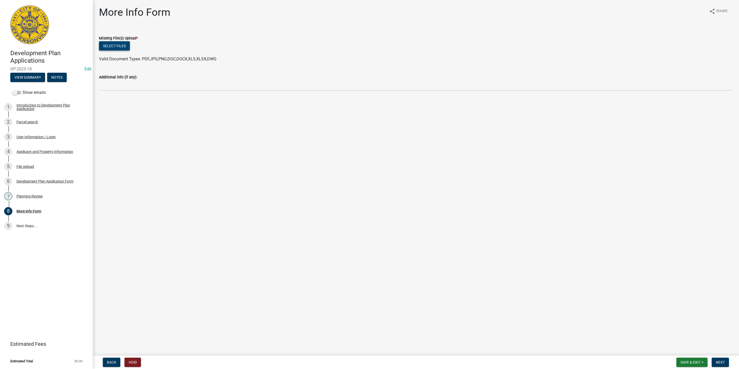
click at [114, 47] on button "Select files" at bounding box center [114, 45] width 31 height 9
click at [121, 46] on button "Select files" at bounding box center [114, 45] width 31 height 9
click at [717, 359] on button "Next" at bounding box center [719, 361] width 17 height 9
click at [112, 45] on label "Accept" at bounding box center [111, 44] width 12 height 6
click at [108, 45] on input "Accept" at bounding box center [106, 42] width 3 height 3
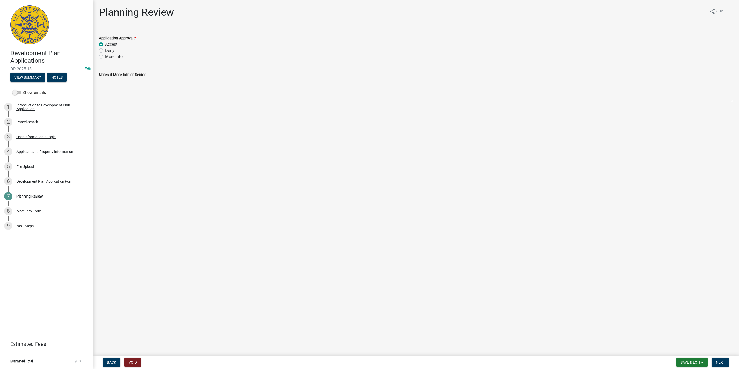
radio input "true"
click at [720, 364] on button "Next" at bounding box center [719, 361] width 17 height 9
click at [716, 364] on button "Next" at bounding box center [719, 361] width 17 height 9
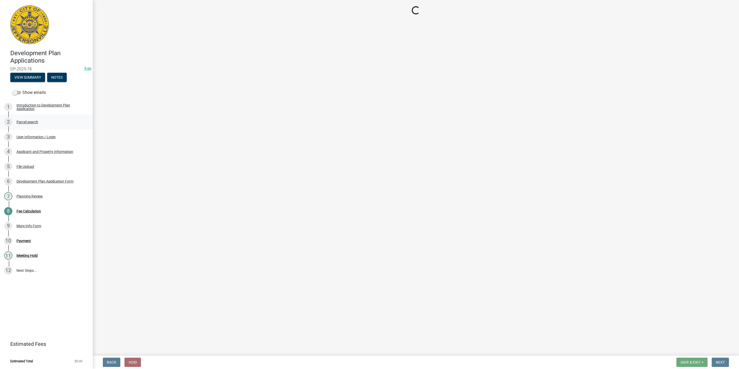
select select "3: 3"
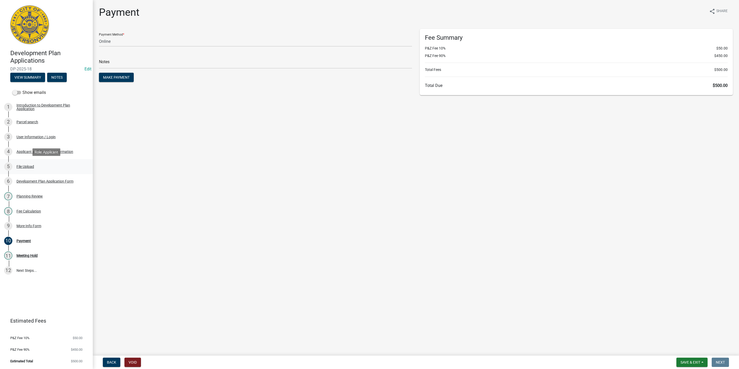
click at [30, 165] on div "File Upload" at bounding box center [25, 167] width 18 height 4
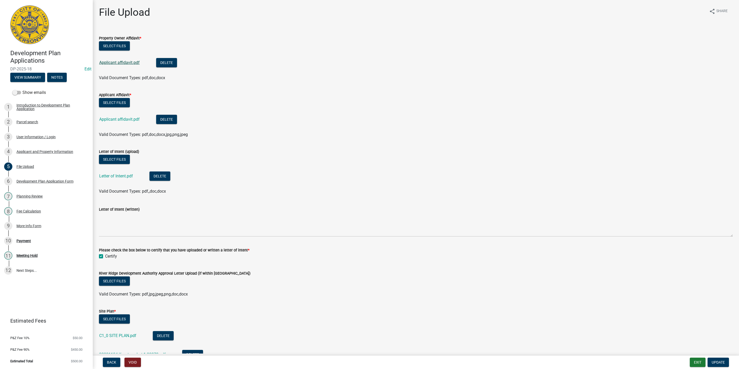
click at [113, 61] on link "Applicant affidavit.pdf" at bounding box center [119, 62] width 40 height 5
click at [122, 177] on link "Letter of Intent.pdf" at bounding box center [116, 175] width 34 height 5
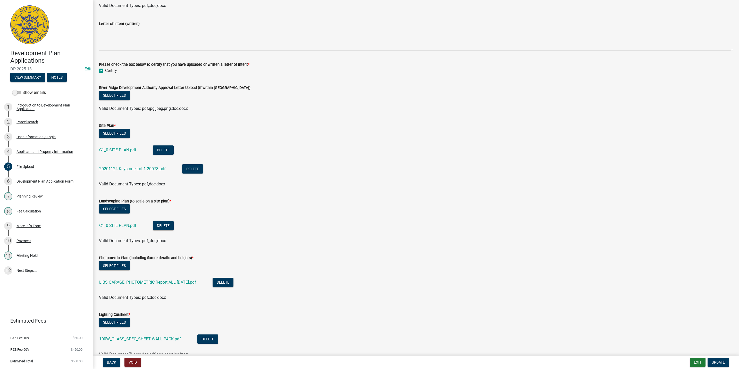
scroll to position [193, 0]
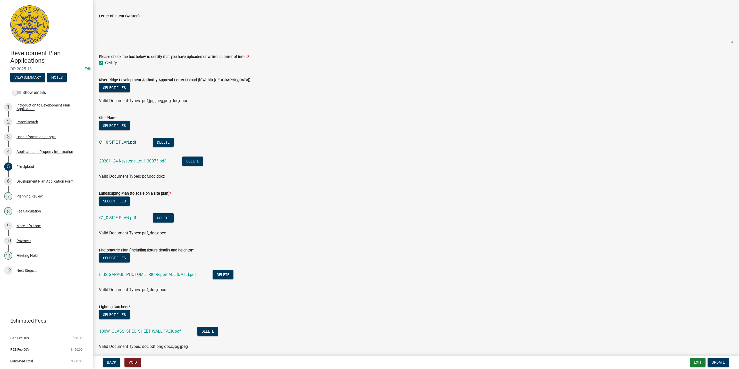
click at [123, 141] on link "C1_0 SITE PLAN.pdf" at bounding box center [117, 142] width 37 height 5
click at [131, 161] on link "20201124 Keystone Lot 1 20073.pdf" at bounding box center [132, 160] width 66 height 5
click at [119, 218] on link "C1_0 SITE PLAN.pdf" at bounding box center [117, 217] width 37 height 5
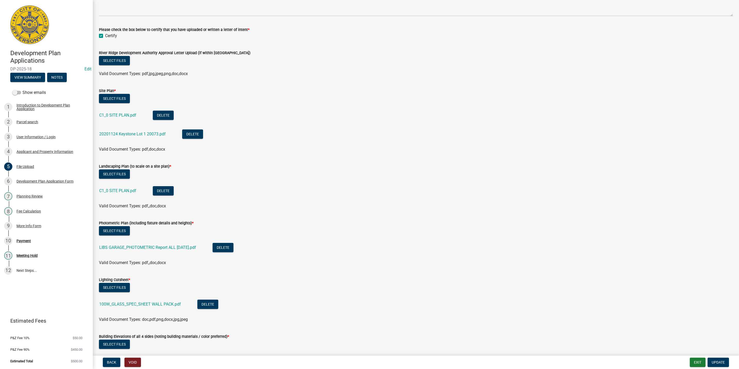
scroll to position [232, 0]
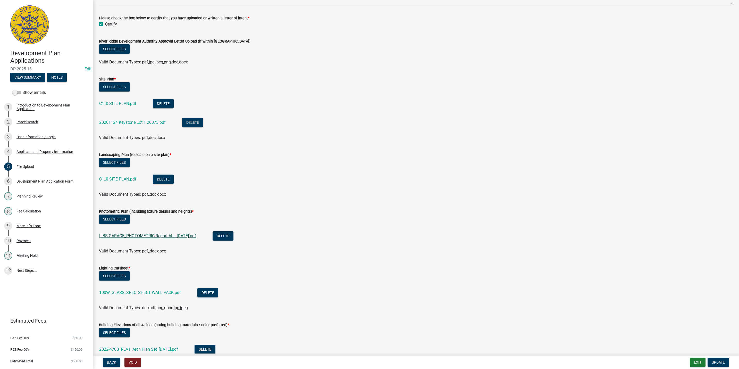
click at [188, 235] on link "LIBS GARAGE_PHOTOMETRIC Report ALL 08-18-2025.pdf" at bounding box center [147, 235] width 97 height 5
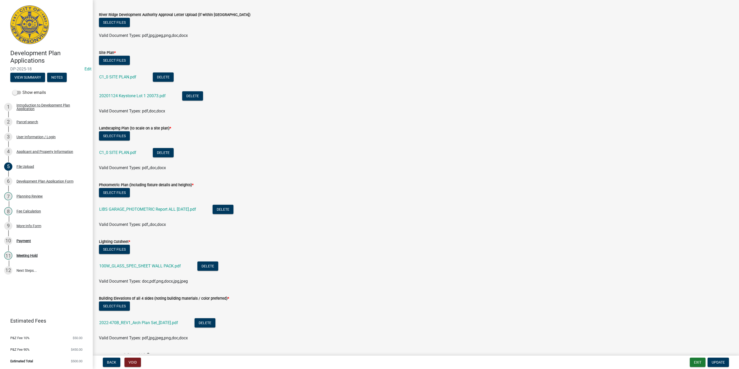
scroll to position [309, 0]
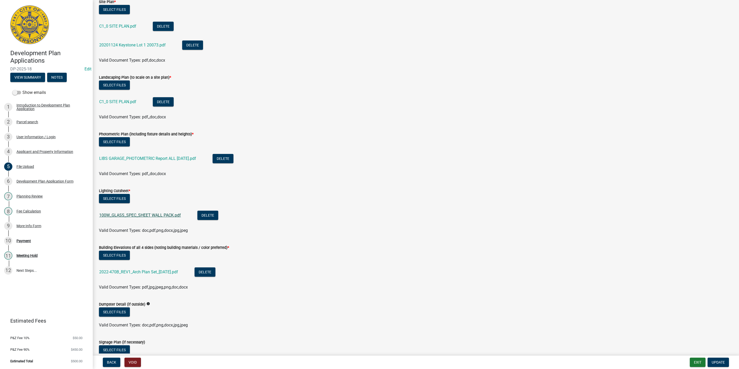
click at [152, 216] on link "100W_GLASS_SPEC_SHEET WALL PACK.pdf" at bounding box center [140, 214] width 82 height 5
click at [174, 270] on link "2022-470B_REV1_Arch Plan Set_07-10-2025.pdf" at bounding box center [138, 271] width 79 height 5
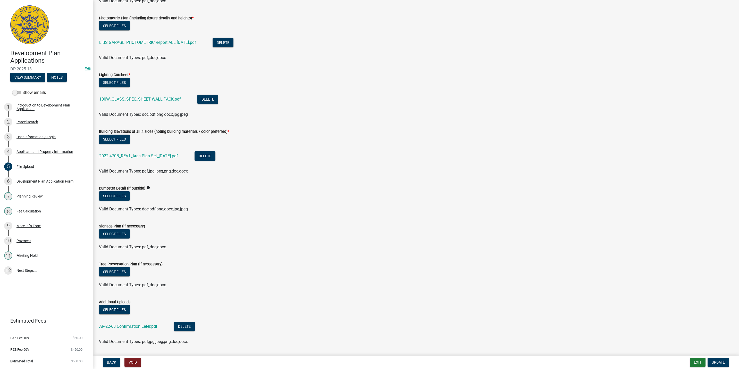
scroll to position [440, 0]
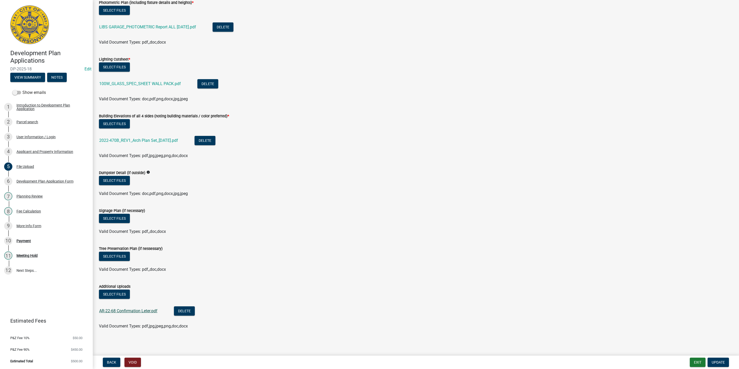
click at [138, 311] on link "AR-22-68 Confirmation Leter.pdf" at bounding box center [128, 310] width 58 height 5
click at [41, 189] on link "7 Planning Review" at bounding box center [46, 196] width 93 height 15
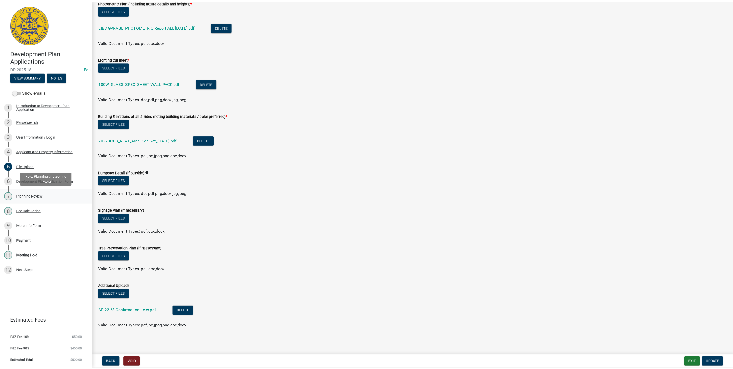
scroll to position [0, 0]
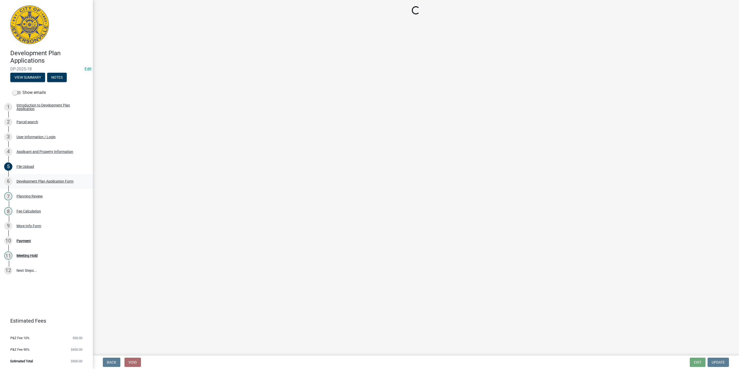
click at [49, 179] on div "Development Plan Application Form" at bounding box center [44, 181] width 57 height 4
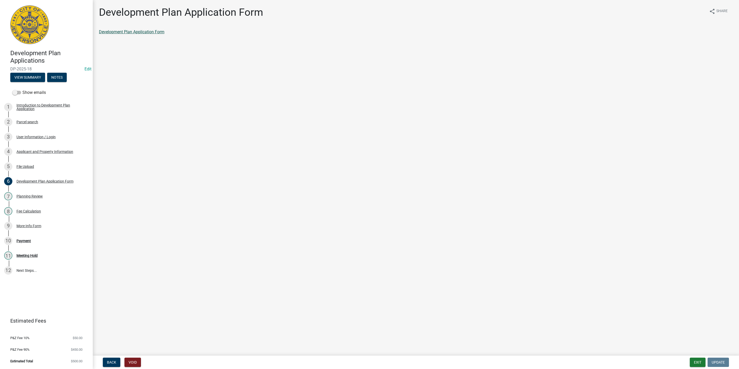
click at [129, 30] on link "Development Plan Application Form" at bounding box center [131, 31] width 65 height 5
click at [32, 239] on div "10 Payment" at bounding box center [44, 240] width 80 height 8
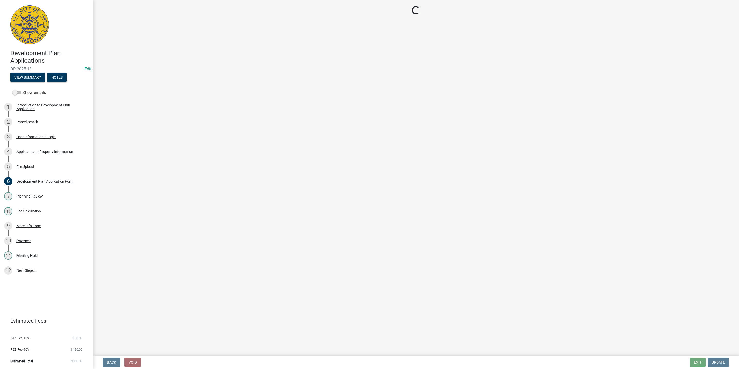
select select "3: 3"
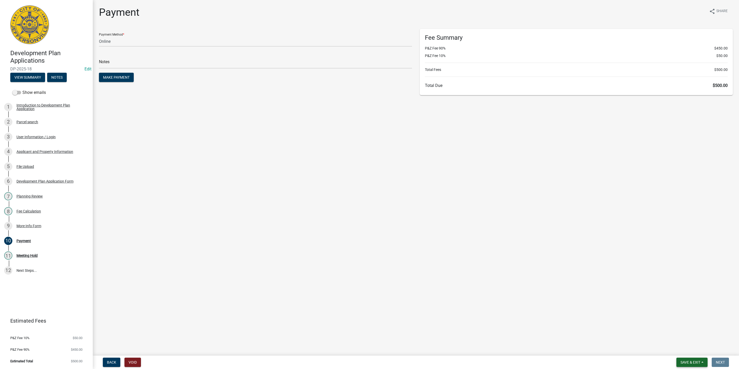
click at [689, 363] on span "Save & Exit" at bounding box center [690, 362] width 20 height 4
click at [688, 352] on button "Save & Exit" at bounding box center [686, 348] width 41 height 12
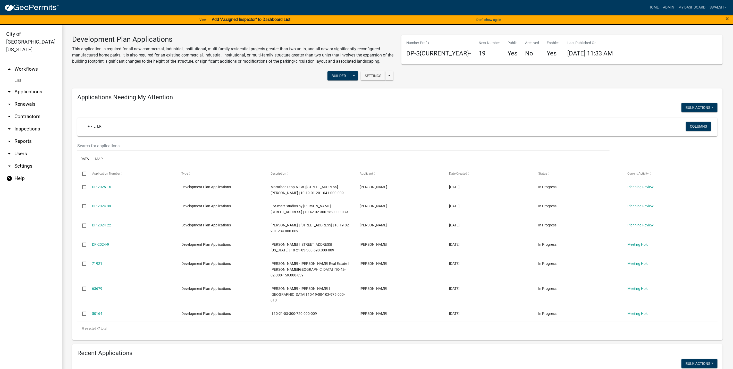
click at [29, 63] on link "arrow_drop_up Workflows" at bounding box center [31, 69] width 62 height 12
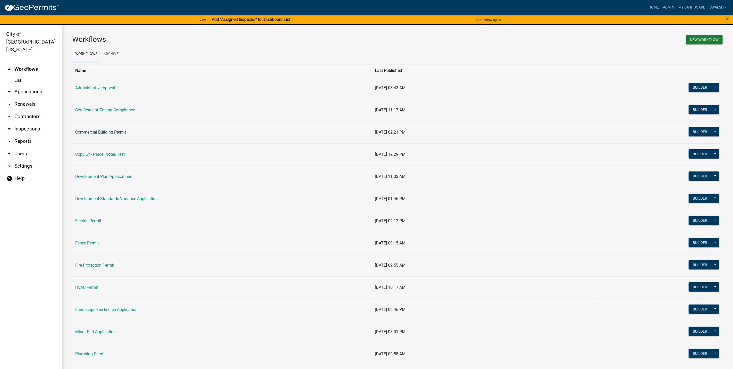
click at [103, 134] on link "Commercial Building Permit" at bounding box center [100, 132] width 51 height 5
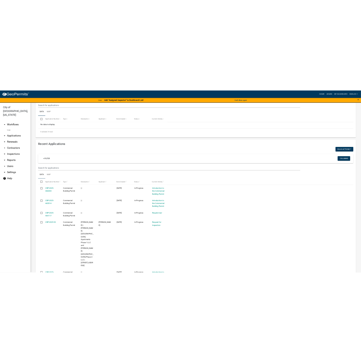
scroll to position [147, 0]
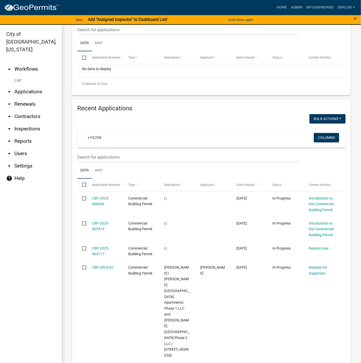
click at [27, 63] on link "arrow_drop_up Workflows" at bounding box center [31, 69] width 62 height 12
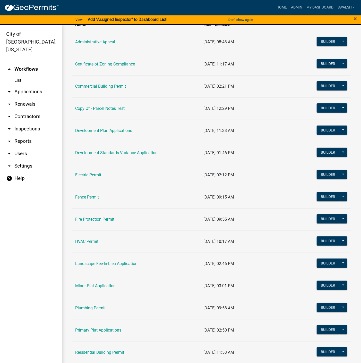
scroll to position [155, 0]
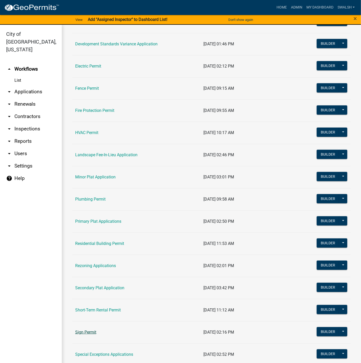
click at [88, 334] on link "Sign Permit" at bounding box center [85, 331] width 21 height 5
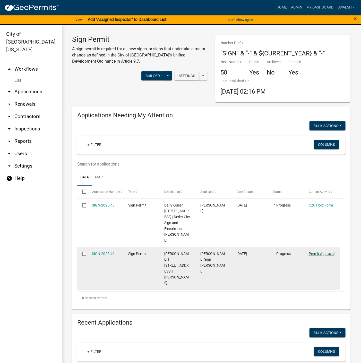
click at [331, 251] on link "Permit Approval" at bounding box center [322, 253] width 26 height 4
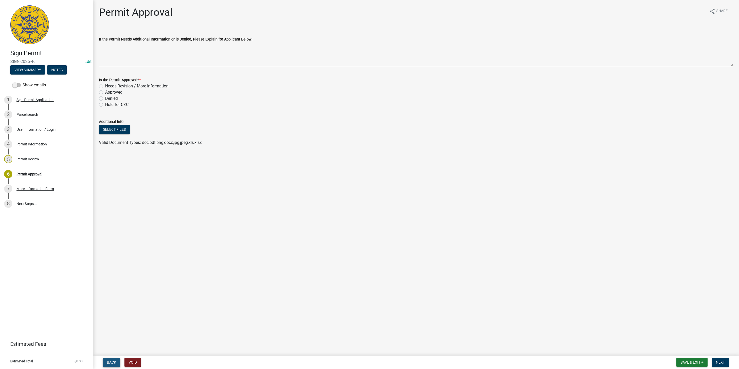
click at [109, 362] on span "Back" at bounding box center [111, 362] width 9 height 4
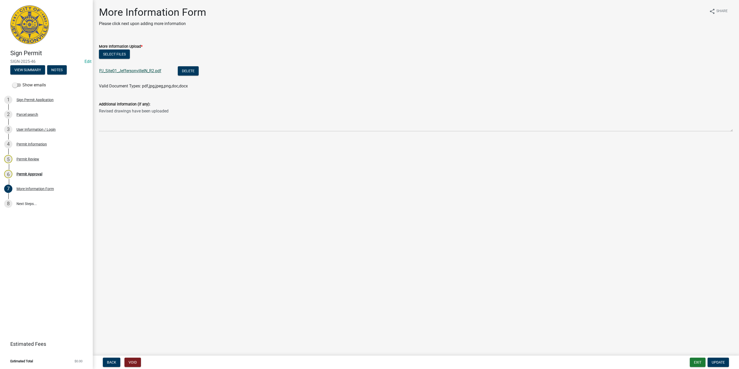
click at [139, 69] on link "PJ_Site01_JeffersonvilleIN_R2.pdf" at bounding box center [130, 70] width 62 height 5
click at [720, 362] on span "Update" at bounding box center [717, 362] width 13 height 4
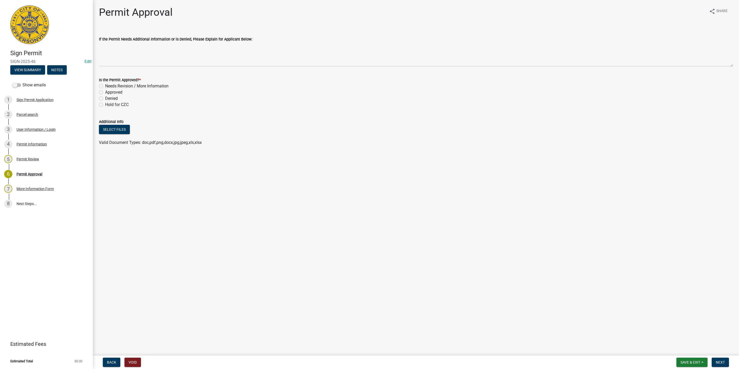
click at [113, 93] on label "Approved" at bounding box center [113, 92] width 17 height 6
click at [108, 92] on input "Approved" at bounding box center [106, 90] width 3 height 3
radio input "true"
click at [719, 365] on button "Next" at bounding box center [719, 361] width 17 height 9
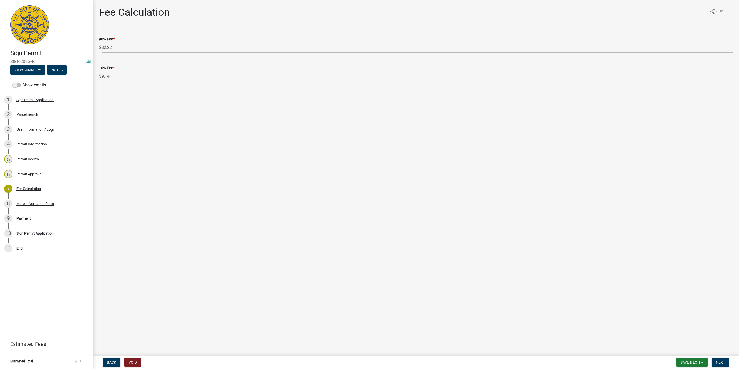
click at [40, 161] on div "5 Permit Review" at bounding box center [44, 159] width 80 height 8
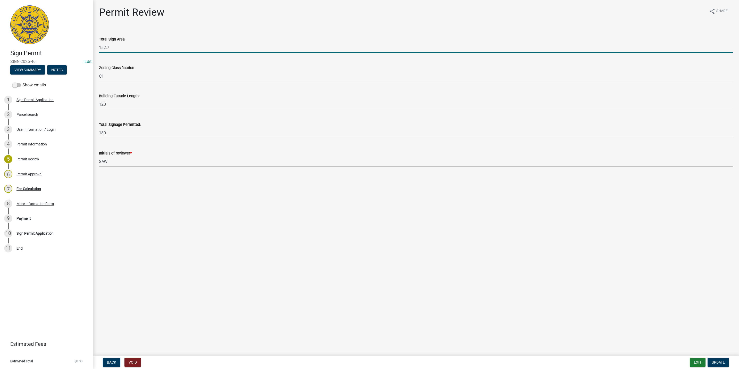
drag, startPoint x: 125, startPoint y: 42, endPoint x: 102, endPoint y: 42, distance: 23.2
click at [102, 42] on input "152.7" at bounding box center [415, 47] width 633 height 11
type input "149.2"
click at [723, 359] on button "Update" at bounding box center [717, 361] width 21 height 9
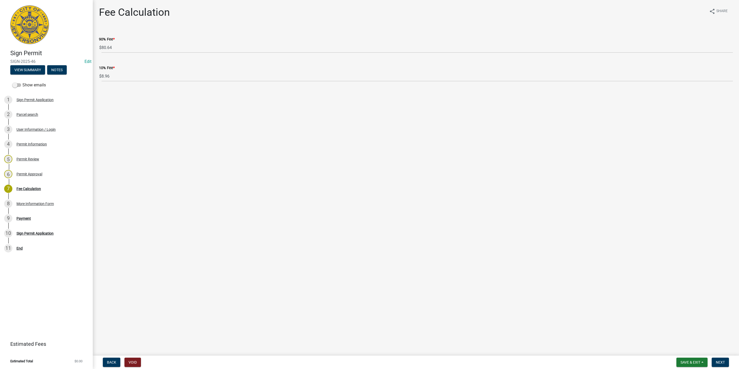
click at [722, 356] on nav "Back Void Save & Exit Save Save & Exit Next" at bounding box center [416, 361] width 646 height 13
click at [722, 359] on button "Next" at bounding box center [719, 361] width 17 height 9
select select "3: 3"
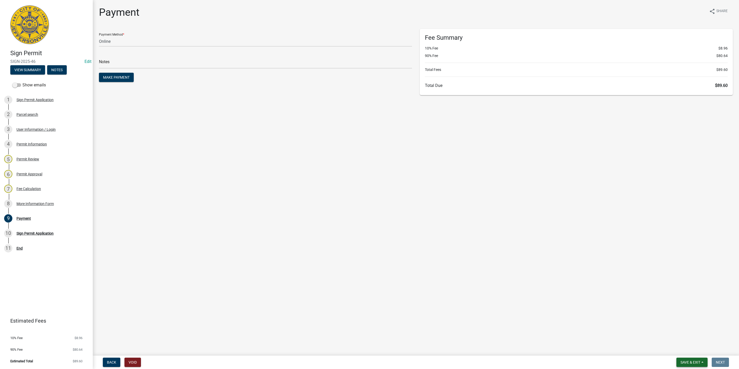
click at [696, 363] on span "Save & Exit" at bounding box center [690, 362] width 20 height 4
click at [699, 353] on button "Save & Exit" at bounding box center [686, 348] width 41 height 12
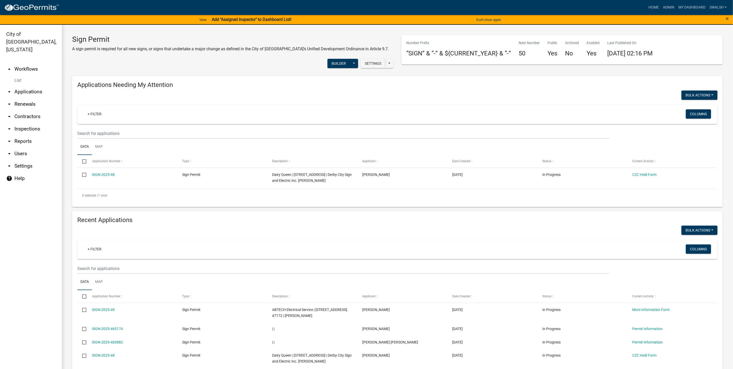
click at [23, 63] on link "arrow_drop_up Workflows" at bounding box center [31, 69] width 62 height 12
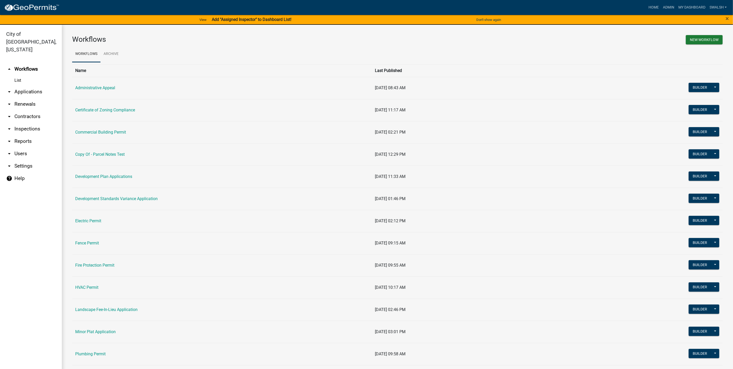
click at [115, 178] on link "Development Plan Applications" at bounding box center [103, 176] width 57 height 5
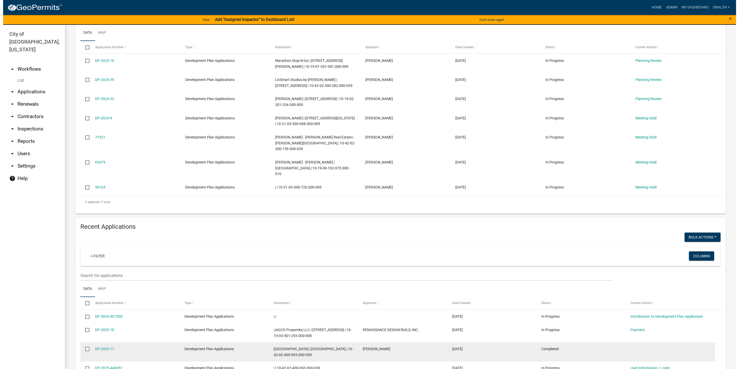
scroll to position [193, 0]
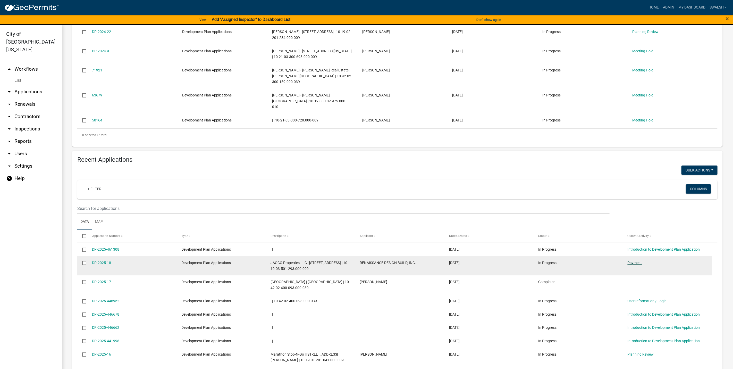
click at [633, 260] on link "Payment" at bounding box center [634, 262] width 14 height 4
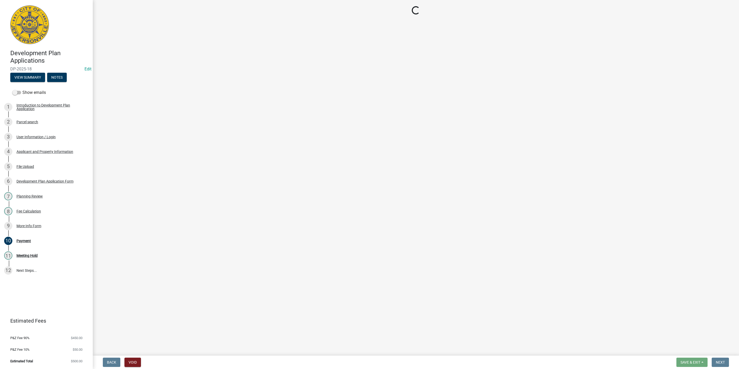
select select "3: 3"
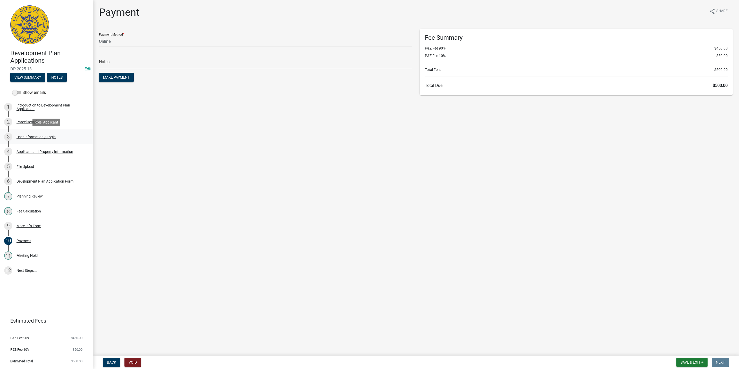
click at [50, 141] on div "3 User Information / Login" at bounding box center [44, 137] width 80 height 8
